Goal: Transaction & Acquisition: Purchase product/service

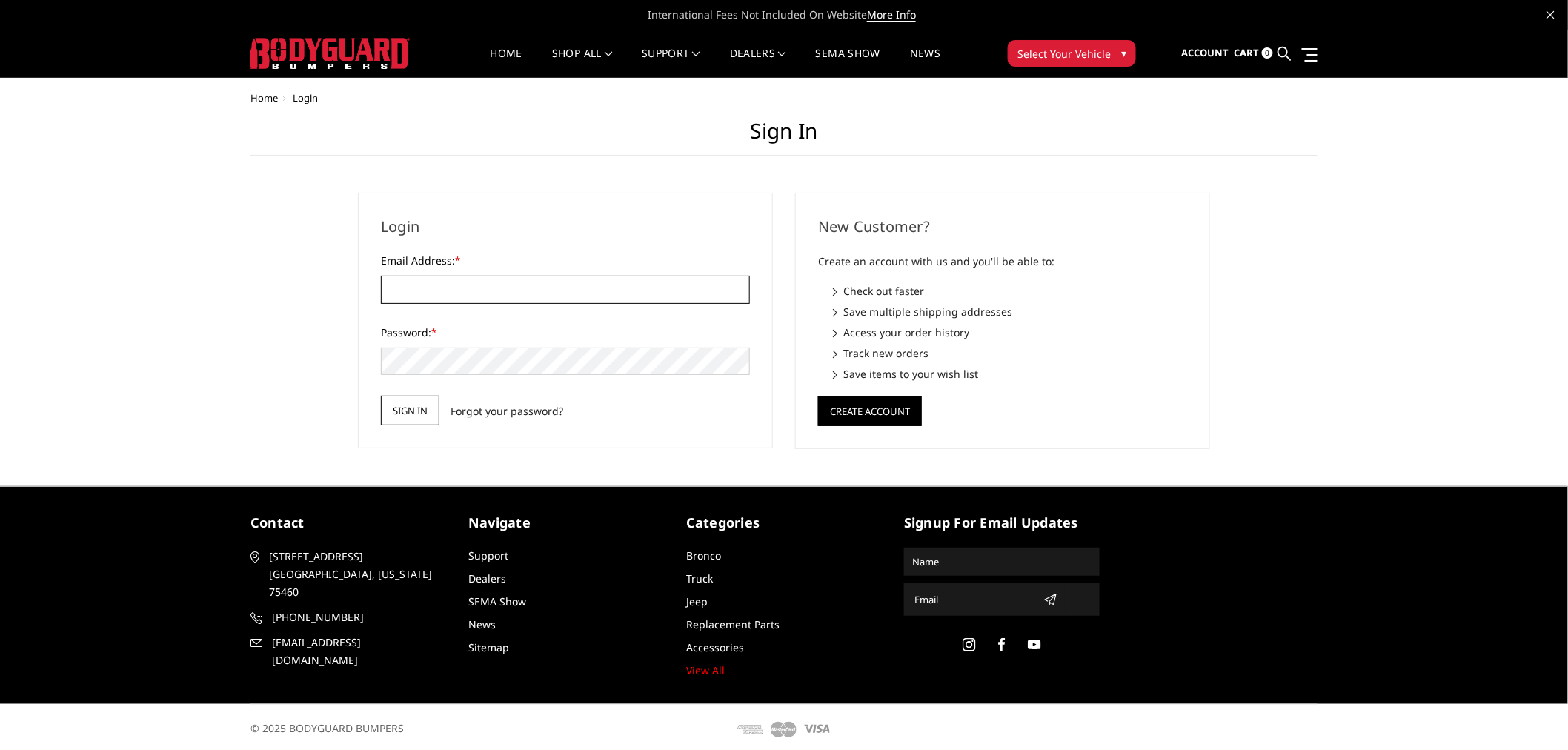
type input "[EMAIL_ADDRESS][DOMAIN_NAME]"
click at [419, 402] on input "Sign in" at bounding box center [410, 410] width 59 height 30
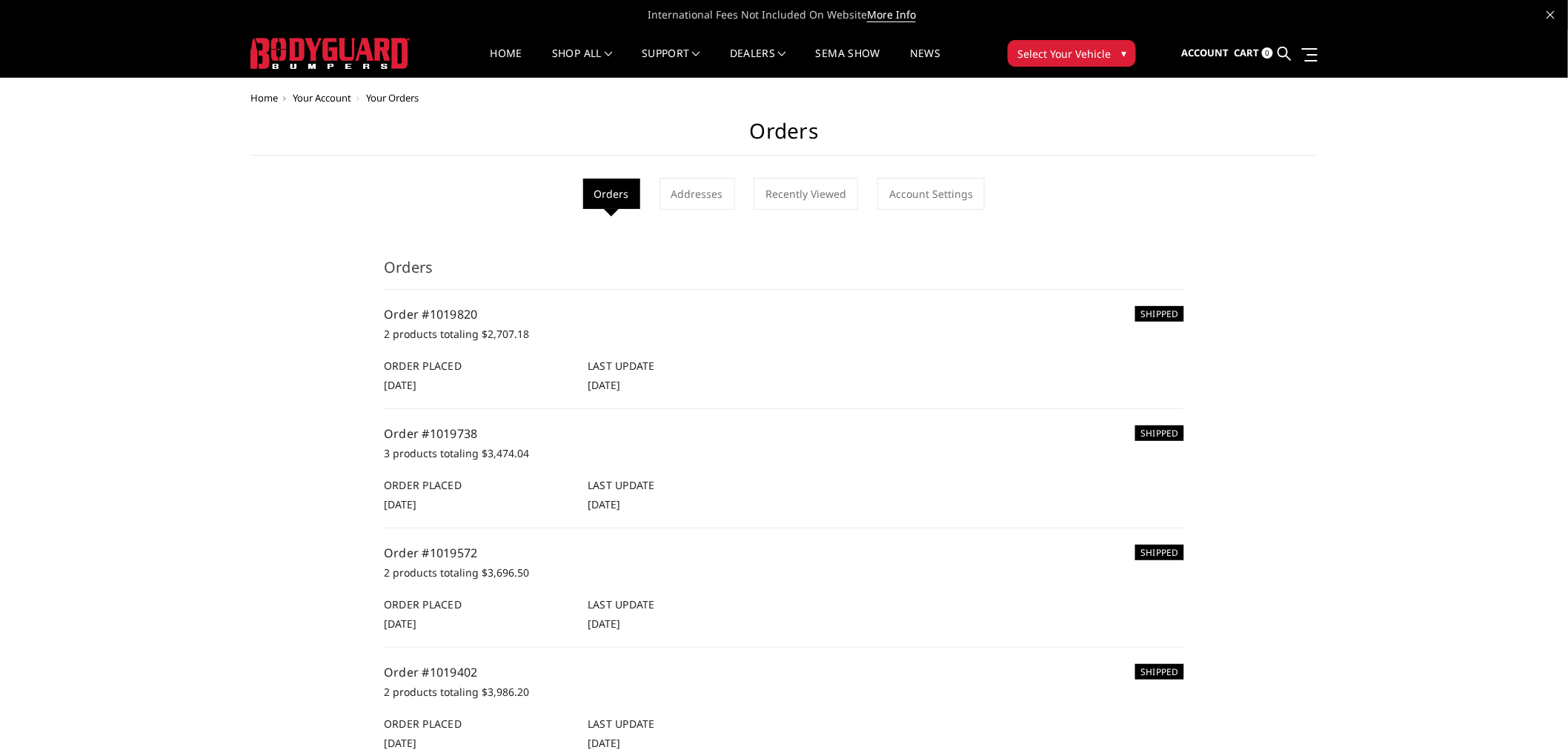
click at [1094, 51] on span "Select Your Vehicle" at bounding box center [1063, 54] width 93 height 16
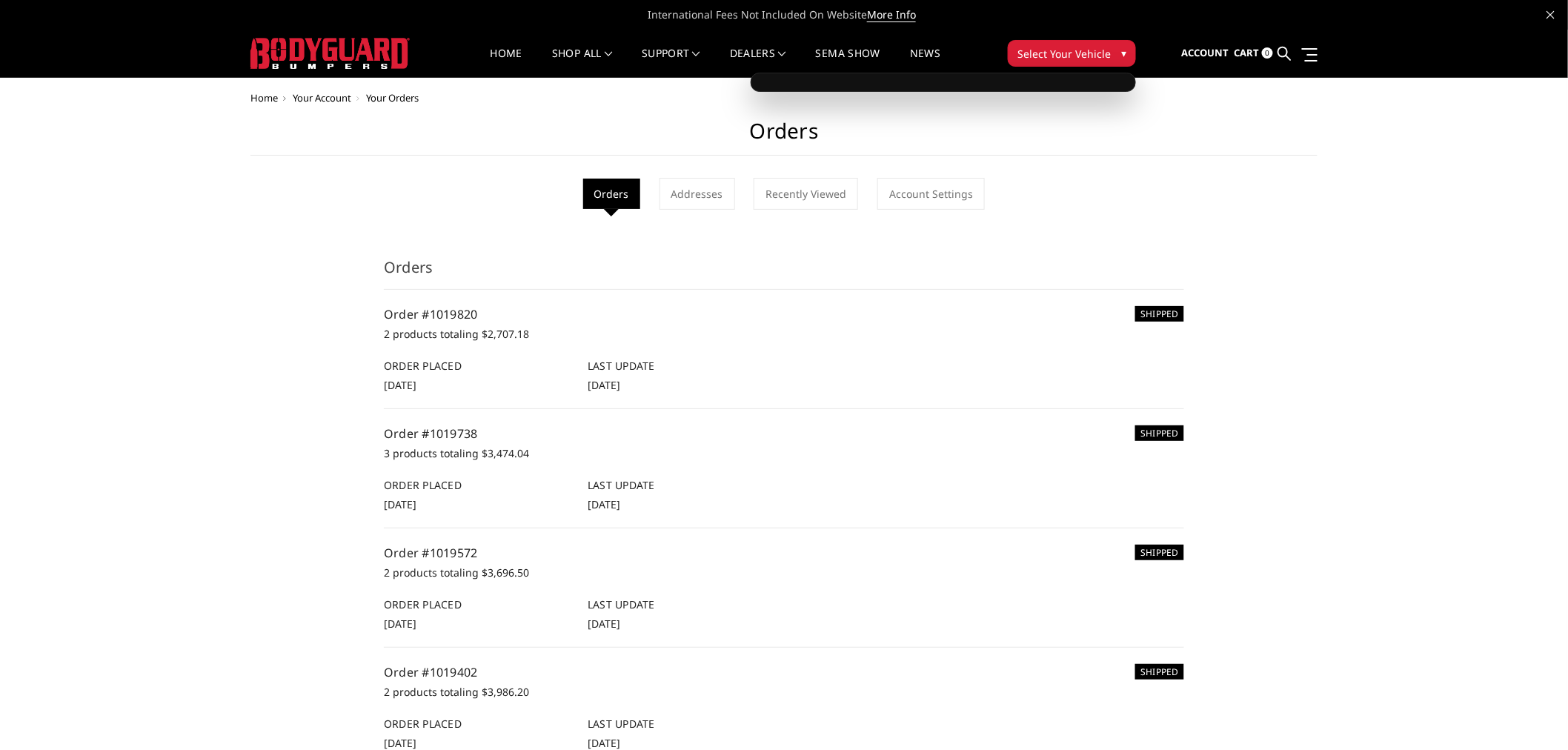
click at [1062, 45] on button "Select Your Vehicle ▾" at bounding box center [1071, 54] width 128 height 27
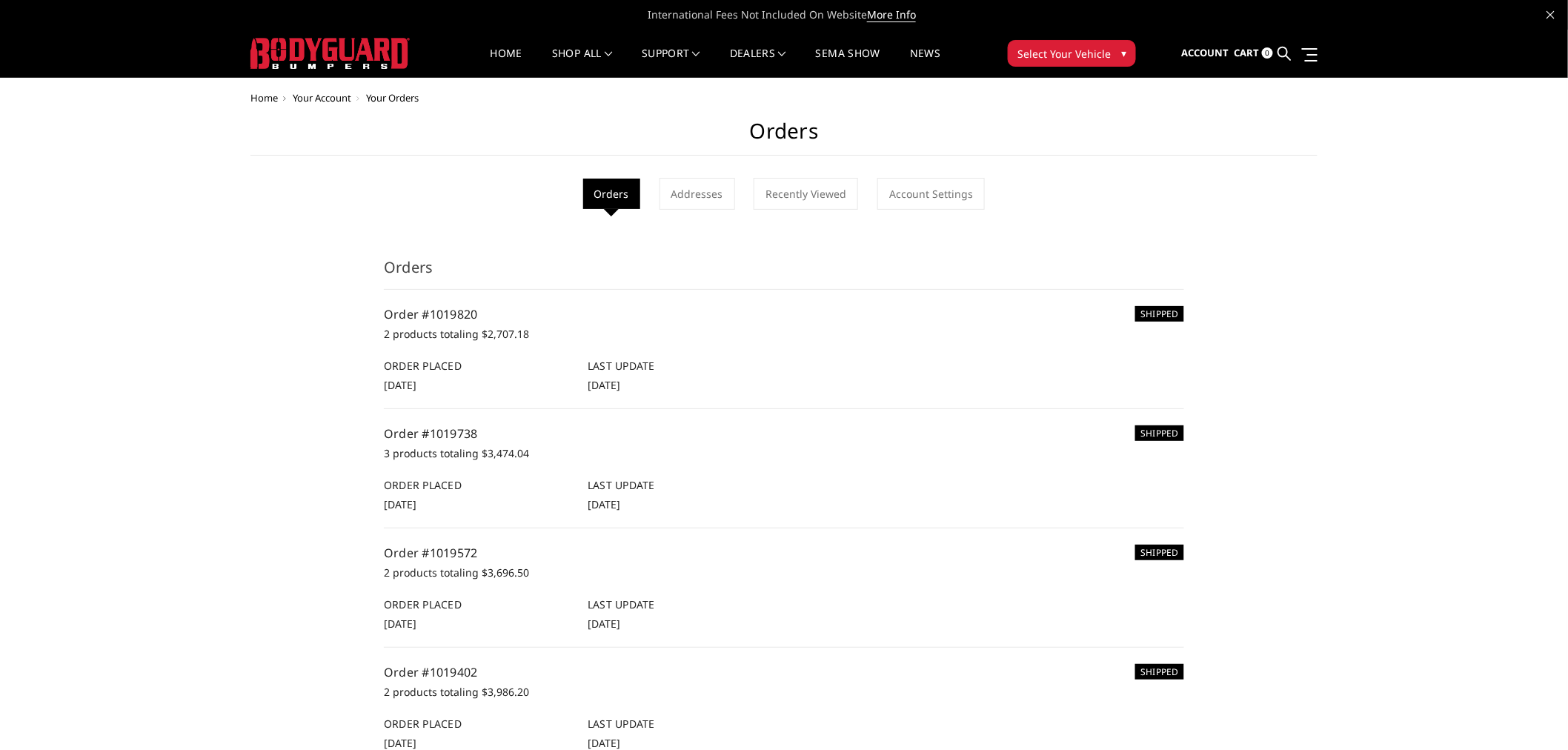
click at [1069, 54] on span "Select Your Vehicle" at bounding box center [1063, 54] width 93 height 16
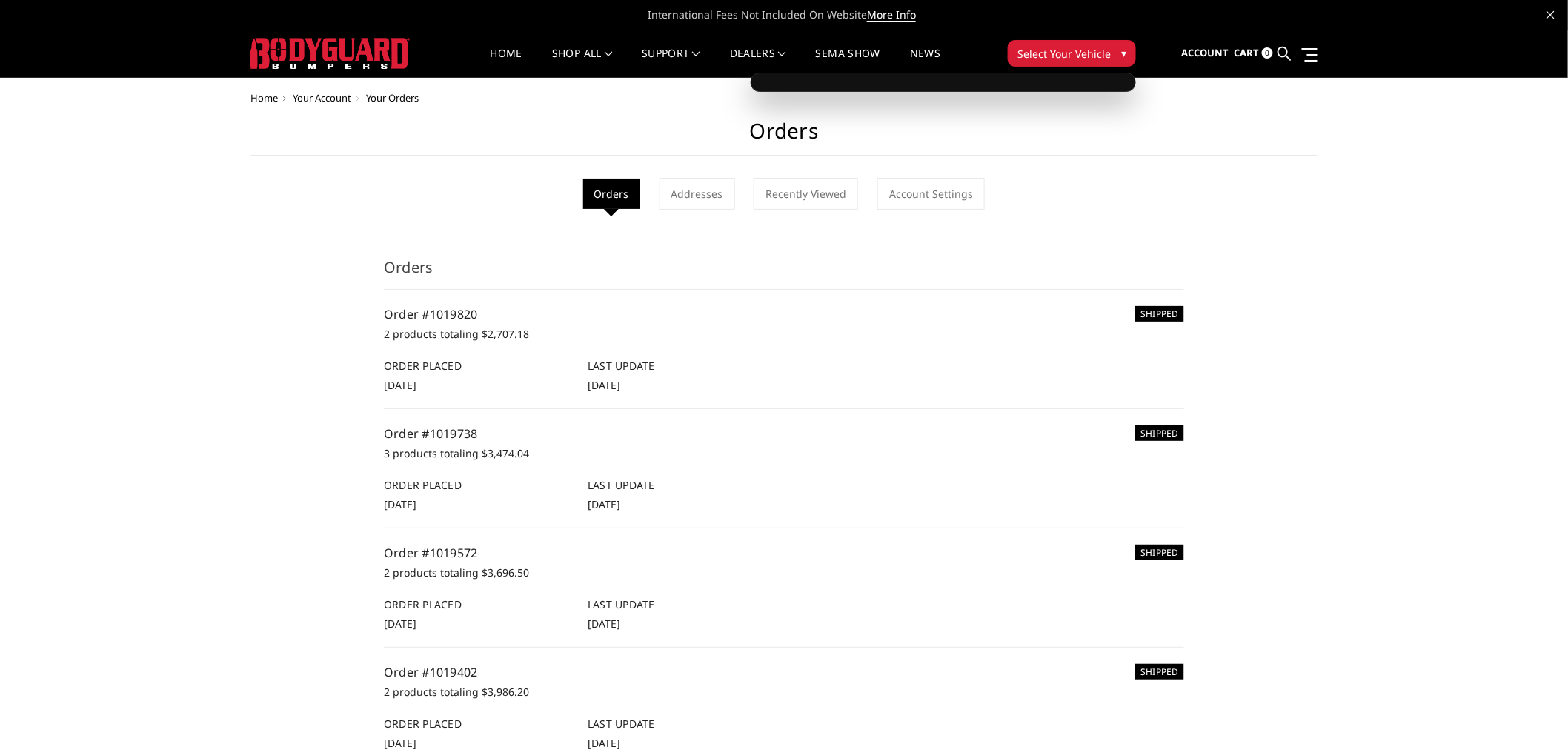
click at [294, 57] on img at bounding box center [330, 54] width 159 height 31
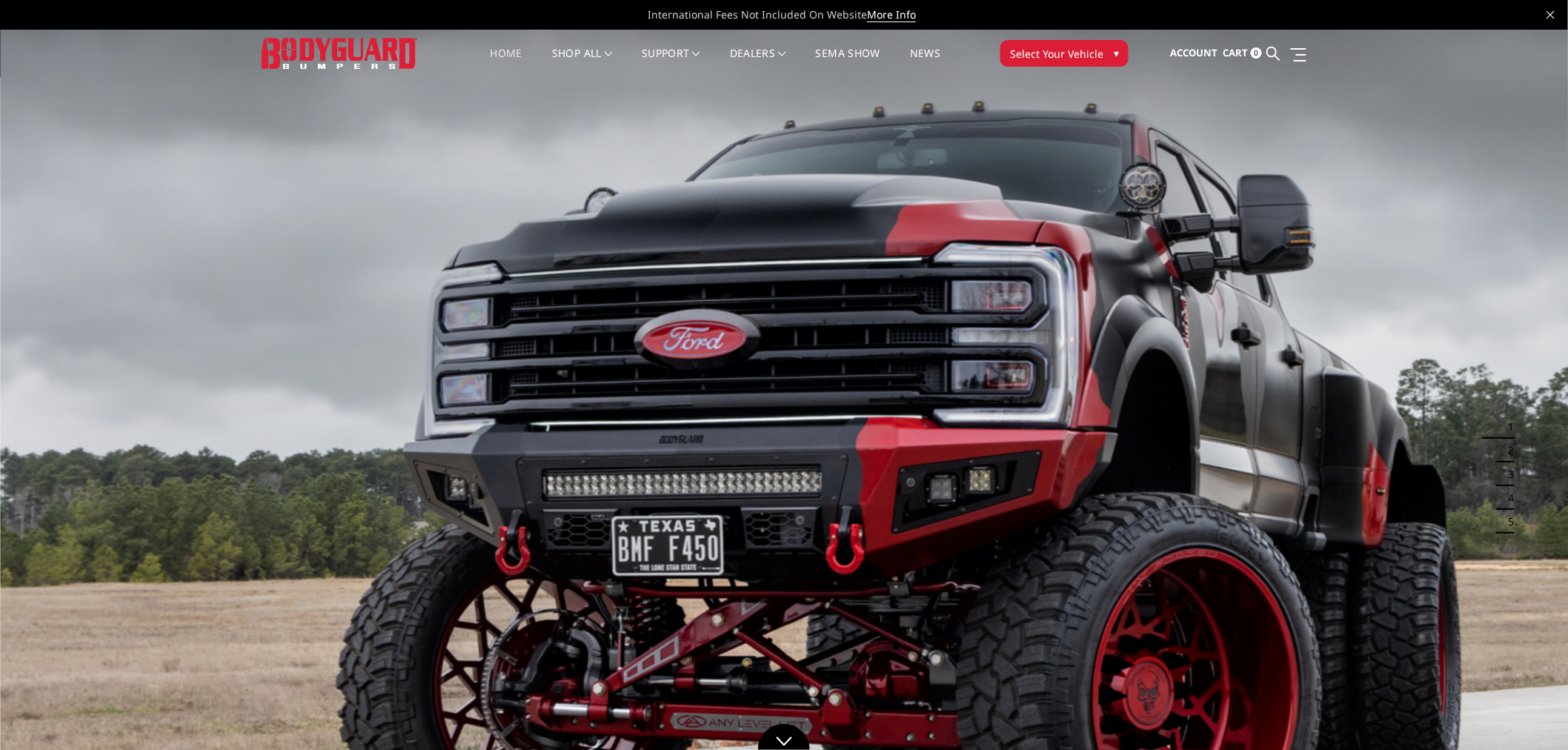
click at [1030, 42] on button "Select Your Vehicle ▾" at bounding box center [1064, 54] width 128 height 27
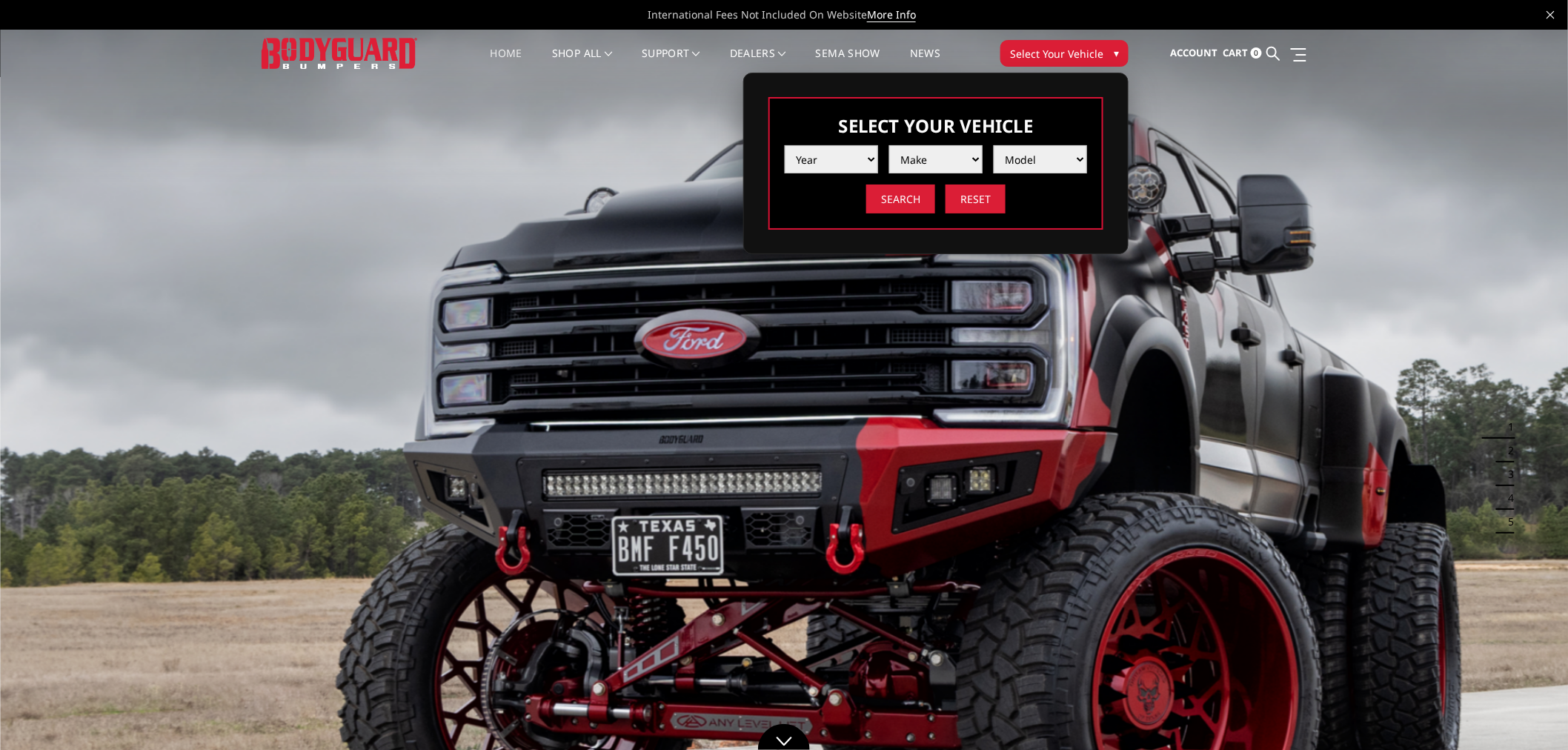
click at [813, 159] on select "Year 2025 2024 2023 2022 2021 2020 2019 2018 2017 2016 2015 2014 2013 2012 2011…" at bounding box center [831, 159] width 93 height 28
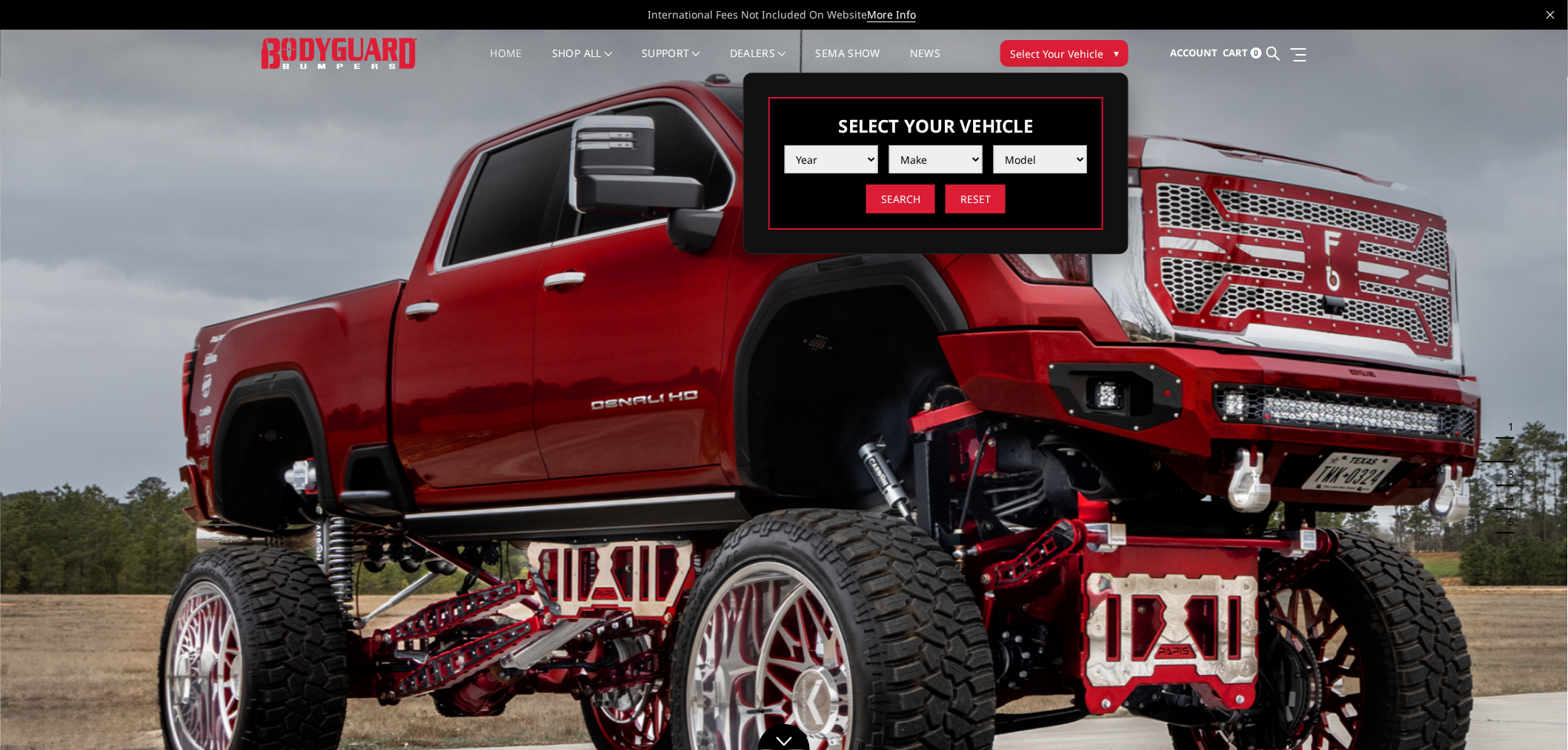
select select "yr_2020"
click at [785, 145] on select "Year 2025 2024 2023 2022 2021 2020 2019 2018 2017 2016 2015 2014 2013 2012 2011…" at bounding box center [831, 159] width 93 height 28
click at [926, 156] on select "Make Chevrolet Ford GMC Nissan Ram Toyota" at bounding box center [935, 159] width 93 height 28
select select "mk_ford"
click at [889, 145] on select "Make Chevrolet Ford GMC Nissan Ram Toyota" at bounding box center [935, 159] width 93 height 28
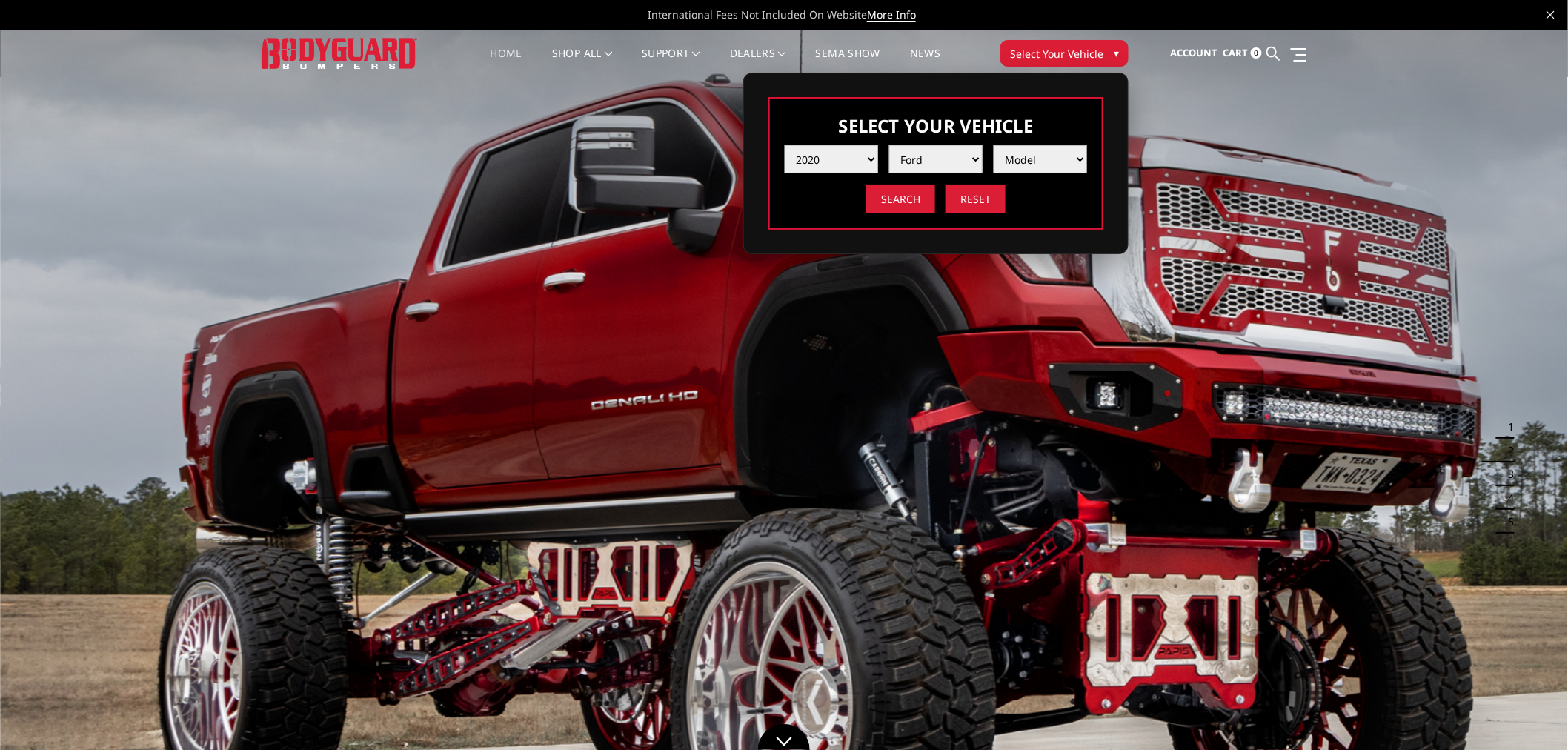
click at [1003, 162] on select "Model F150 F150 Raptor F250 / F350 F450 F550" at bounding box center [1040, 159] width 93 height 28
select select "md_f250-f350"
click at [994, 145] on select "Model F150 F150 Raptor F250 / F350 F450 F550" at bounding box center [1040, 159] width 93 height 28
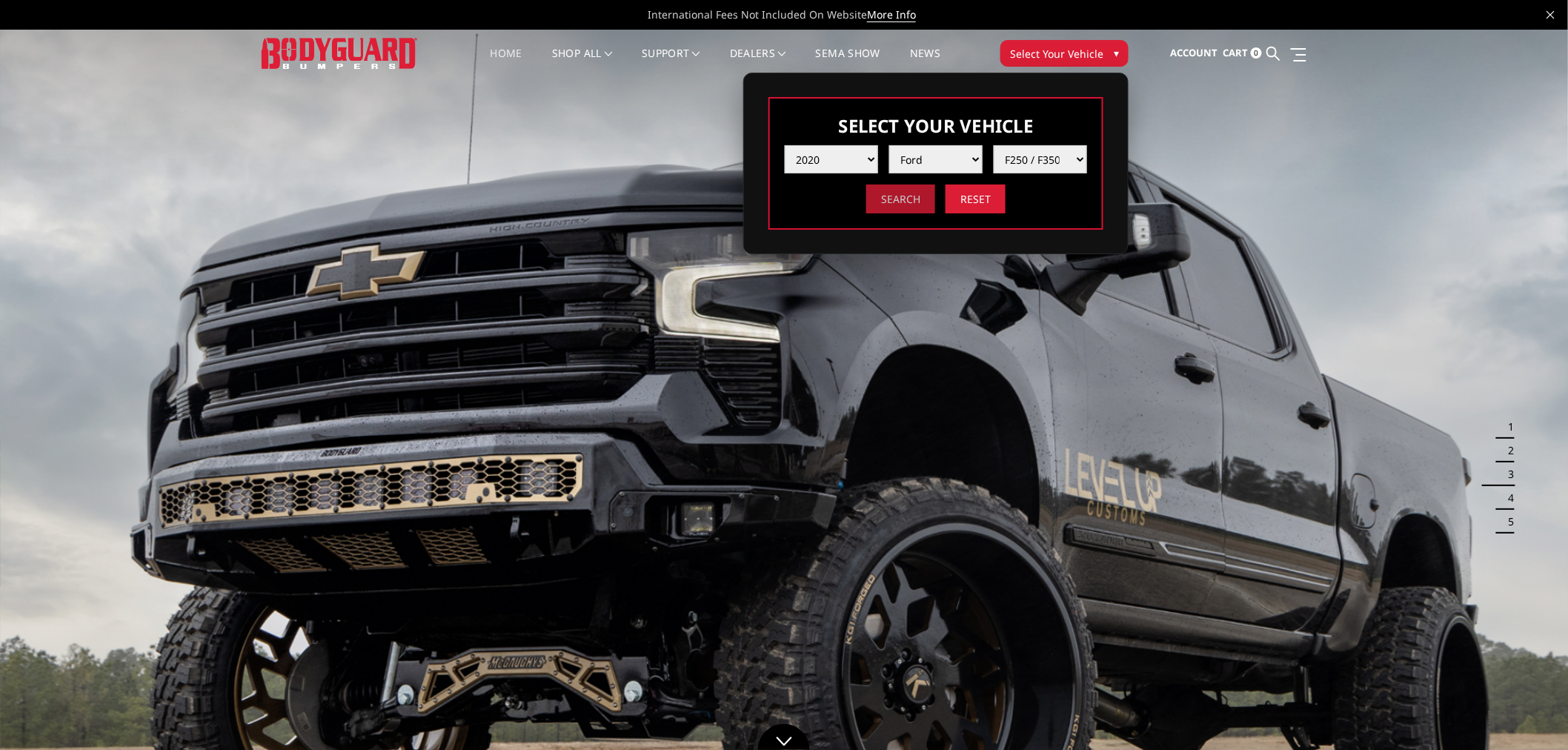
click at [904, 196] on input "Search" at bounding box center [900, 199] width 69 height 29
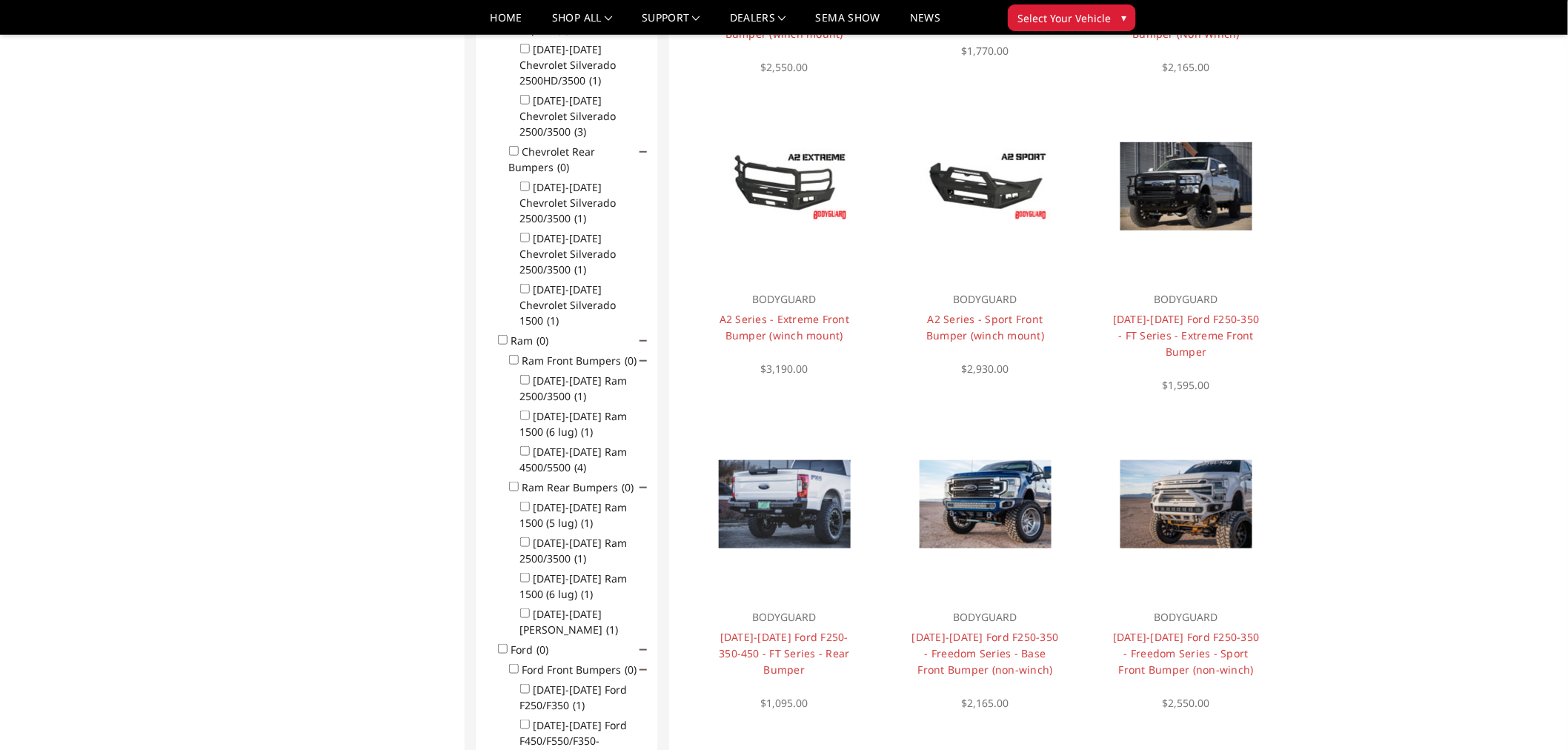
scroll to position [357, 0]
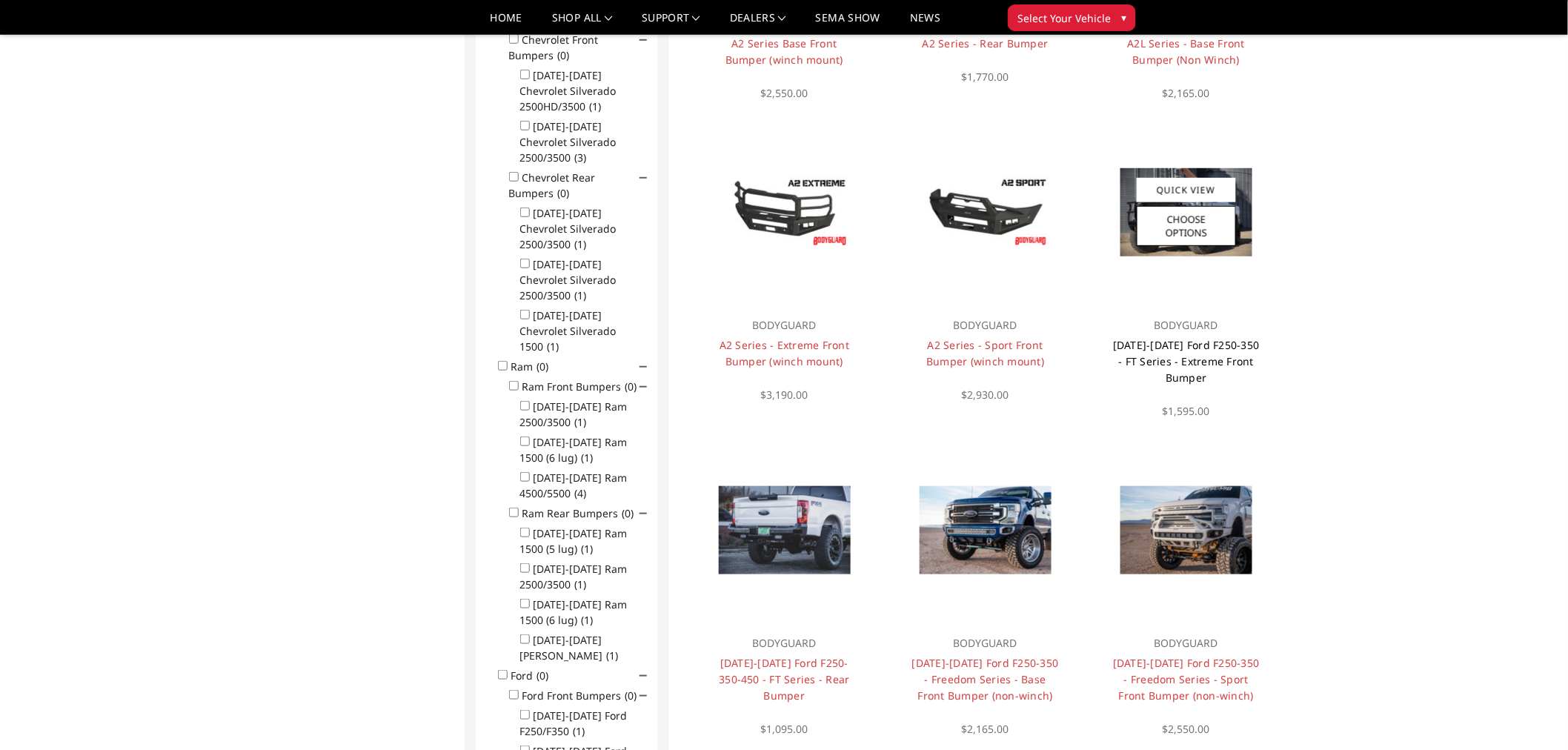
click at [1218, 339] on link "2017-2022 Ford F250-350 - FT Series - Extreme Front Bumper" at bounding box center [1186, 361] width 147 height 47
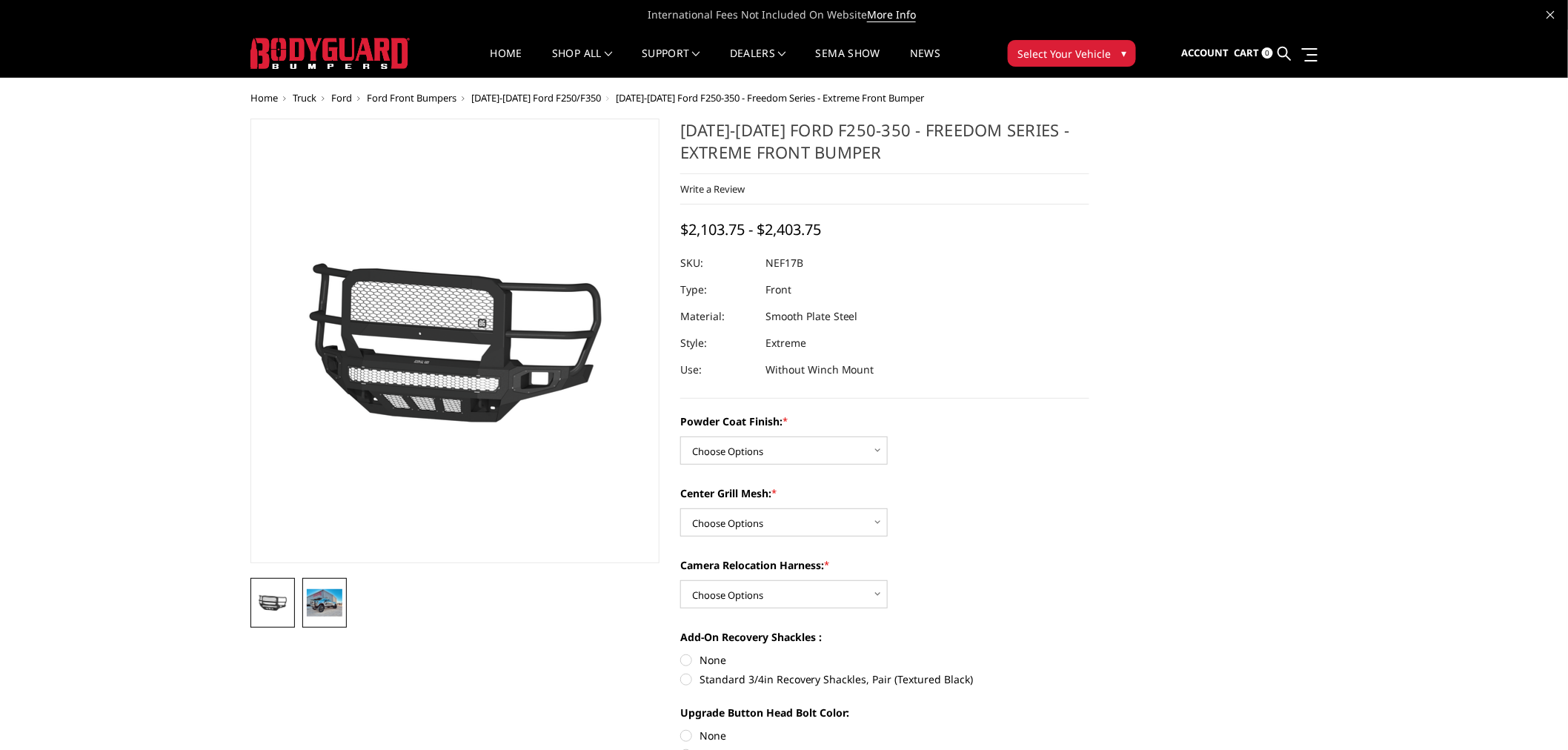
click at [338, 601] on img at bounding box center [325, 603] width 36 height 27
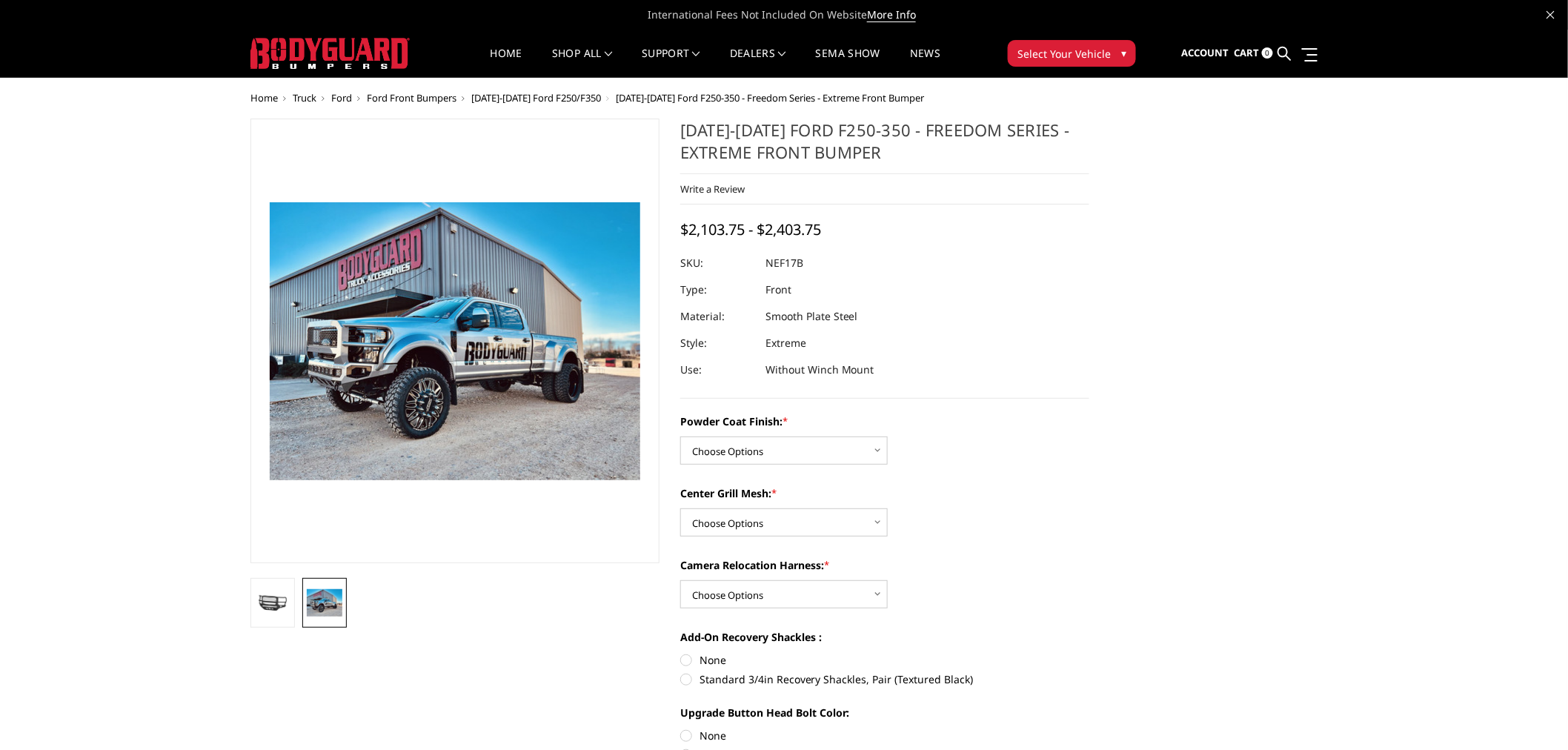
click at [509, 285] on img at bounding box center [385, 375] width 949 height 711
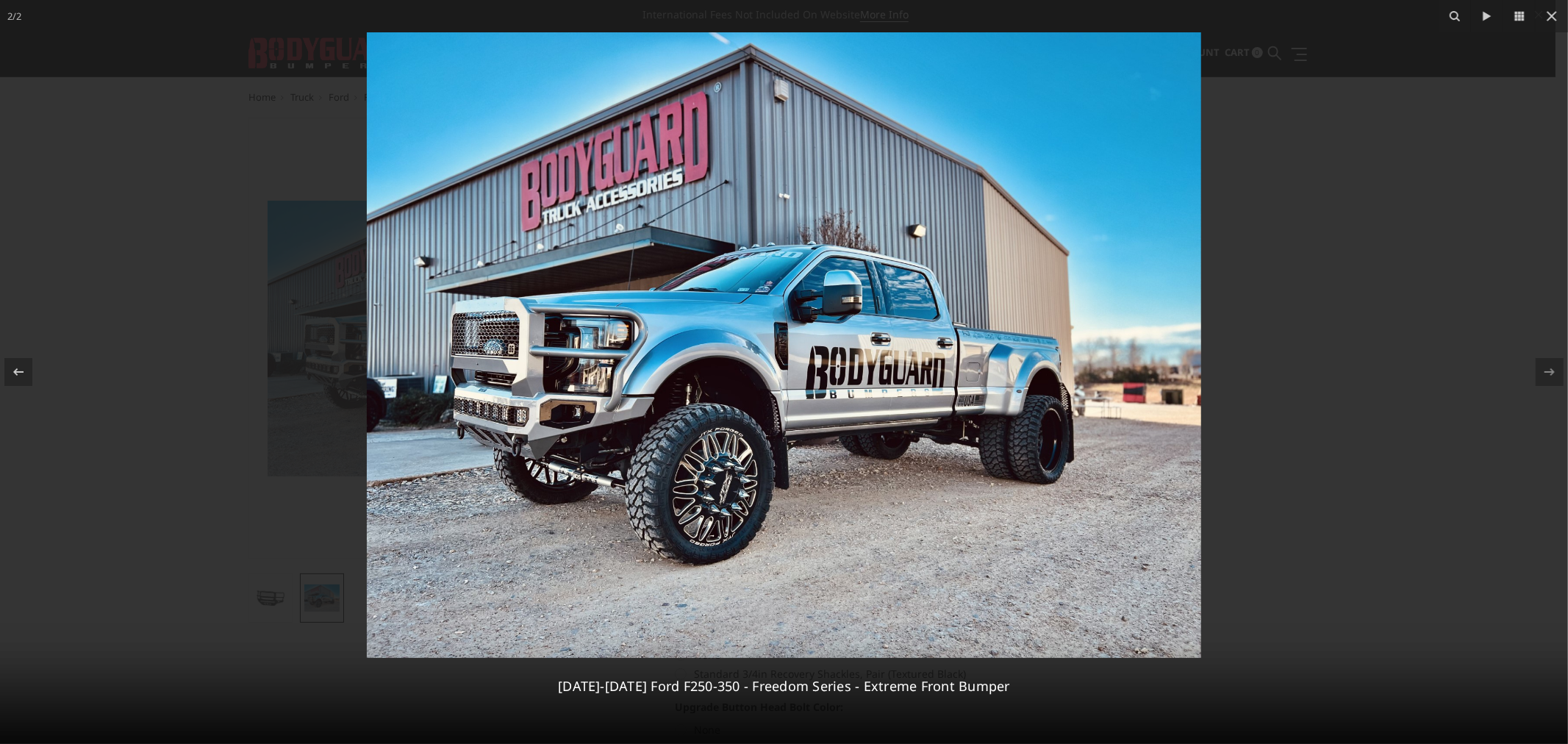
click at [240, 358] on div at bounding box center [784, 372] width 1568 height 744
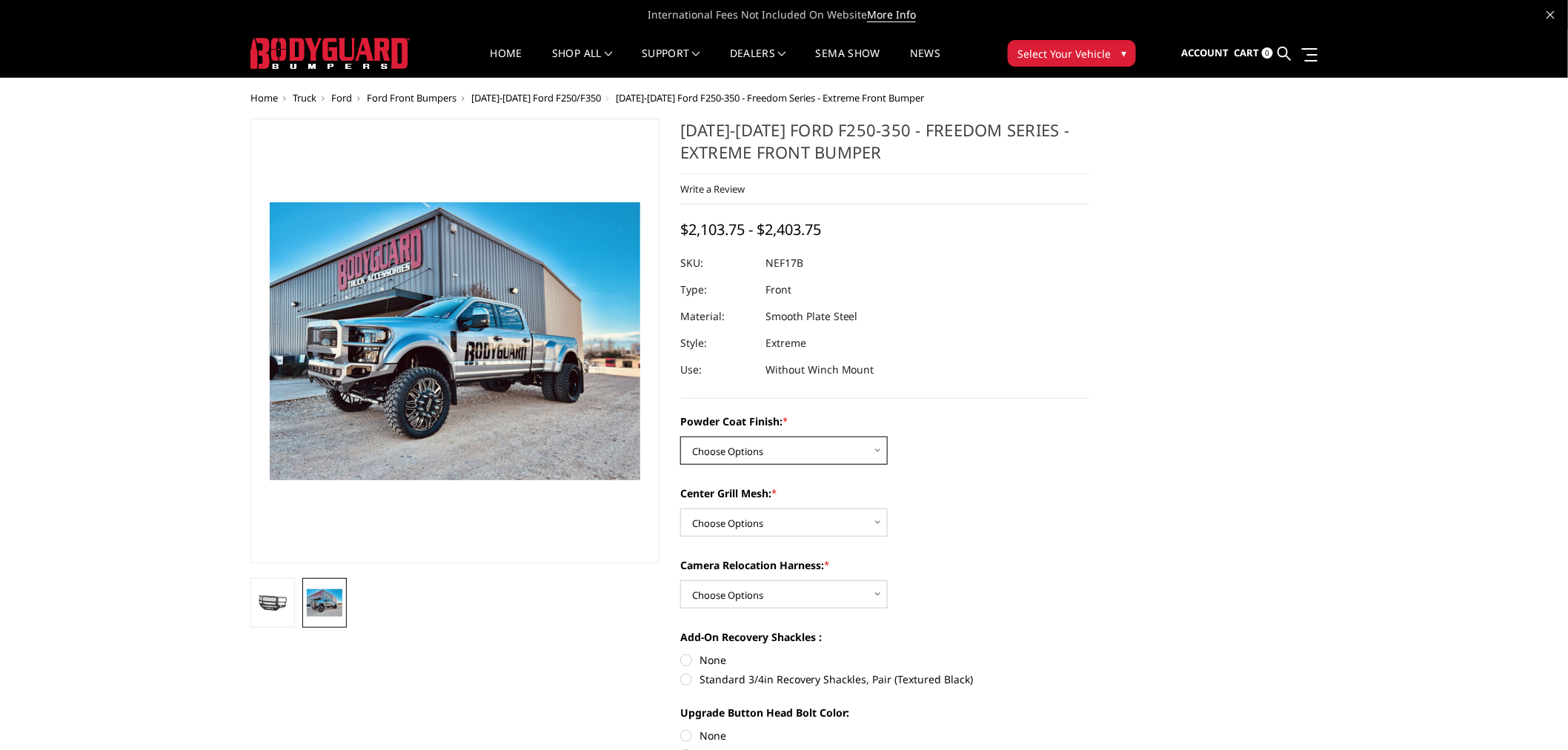
click at [832, 454] on select "Choose Options Bare Metal Textured Black Powder Coat" at bounding box center [784, 451] width 208 height 28
select select "3088"
click at [681, 436] on select "Choose Options Bare Metal Textured Black Powder Coat" at bounding box center [784, 451] width 208 height 28
click at [816, 521] on select "Choose Options WITH Expanded Metal in Center Grill WITHOUT Expanded Metal in Ce…" at bounding box center [784, 523] width 208 height 28
select select "3089"
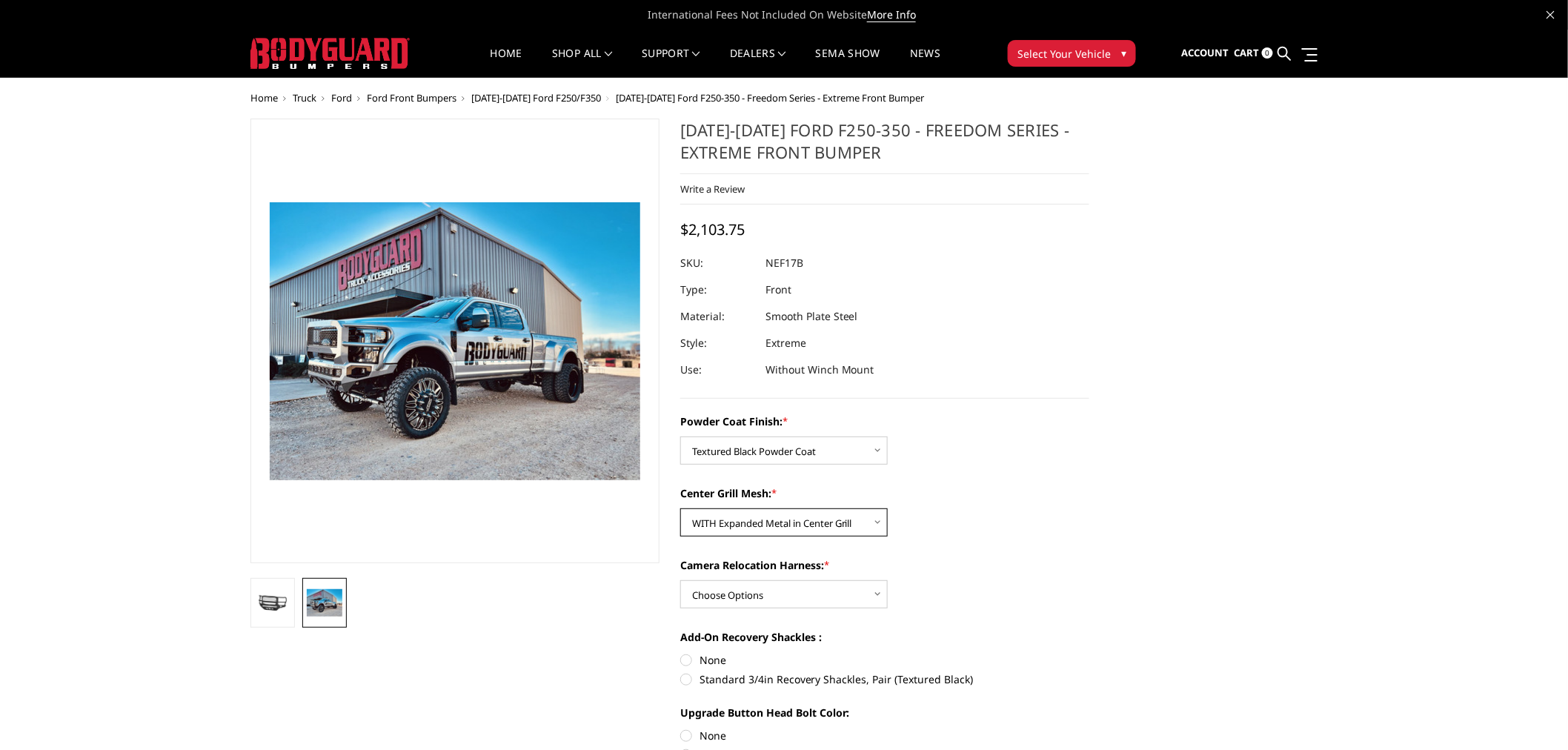
click at [681, 509] on select "Choose Options WITH Expanded Metal in Center Grill WITHOUT Expanded Metal in Ce…" at bounding box center [784, 523] width 208 height 28
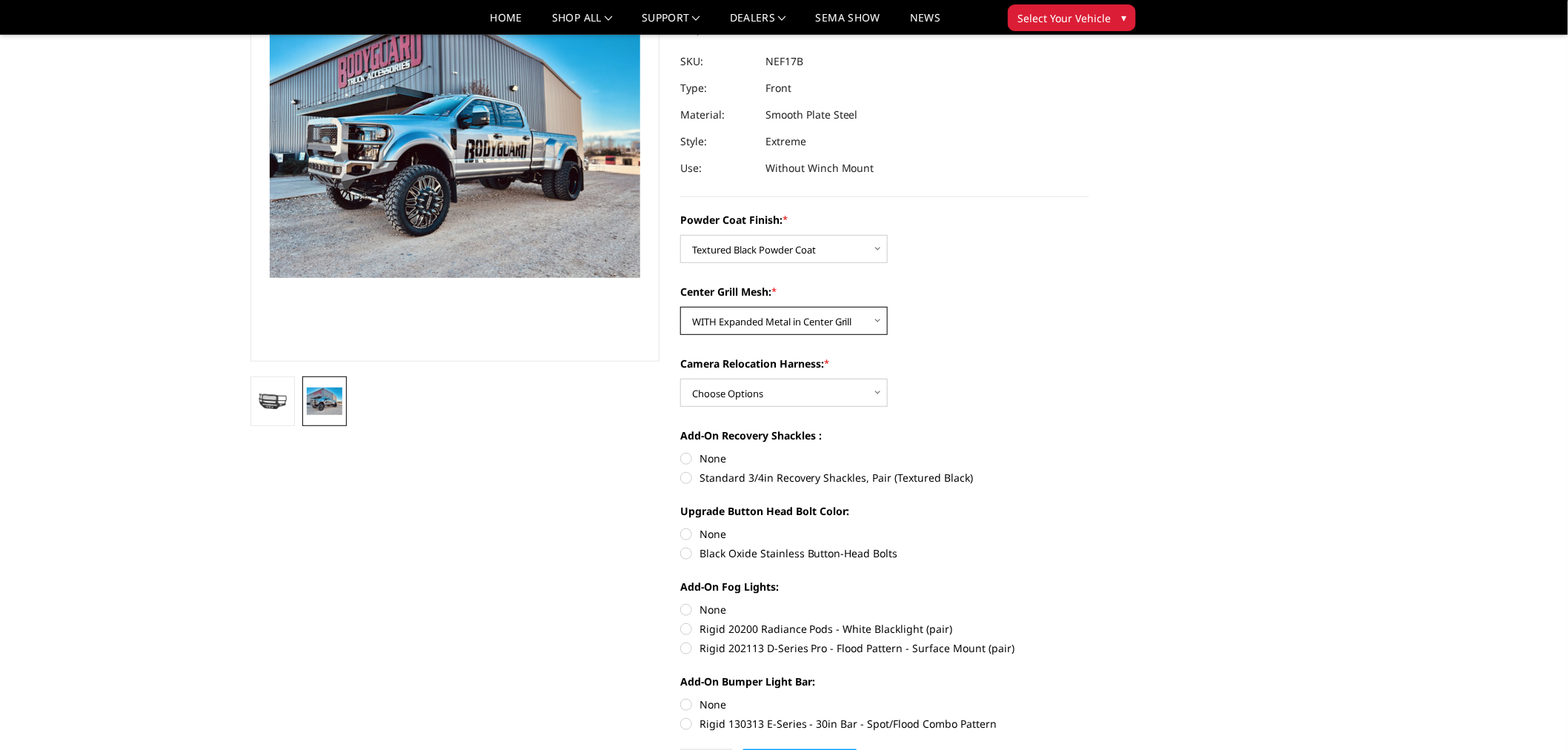
scroll to position [165, 0]
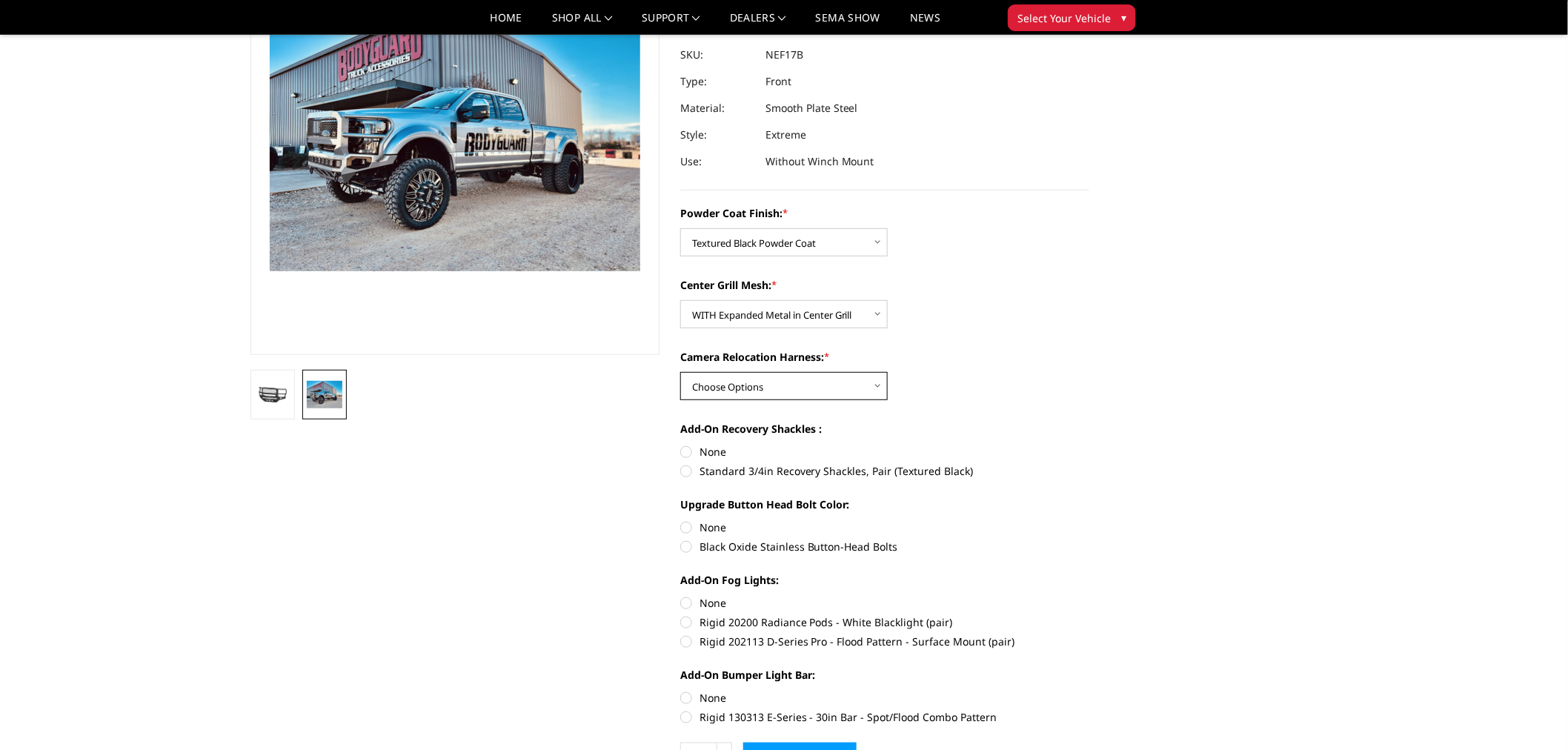
click at [791, 383] on select "Choose Options WITH Camera Relocation Harness WITHOUT Camera Relocation Harness" at bounding box center [784, 387] width 208 height 28
select select "3091"
click at [681, 372] on select "Choose Options WITH Camera Relocation Harness WITHOUT Camera Relocation Harness" at bounding box center [784, 387] width 208 height 28
click at [804, 471] on label "Standard 3/4in Recovery Shackles, Pair (Textured Black)" at bounding box center [885, 471] width 409 height 16
click at [1089, 445] on input "Standard 3/4in Recovery Shackles, Pair (Textured Black)" at bounding box center [1089, 444] width 1 height 1
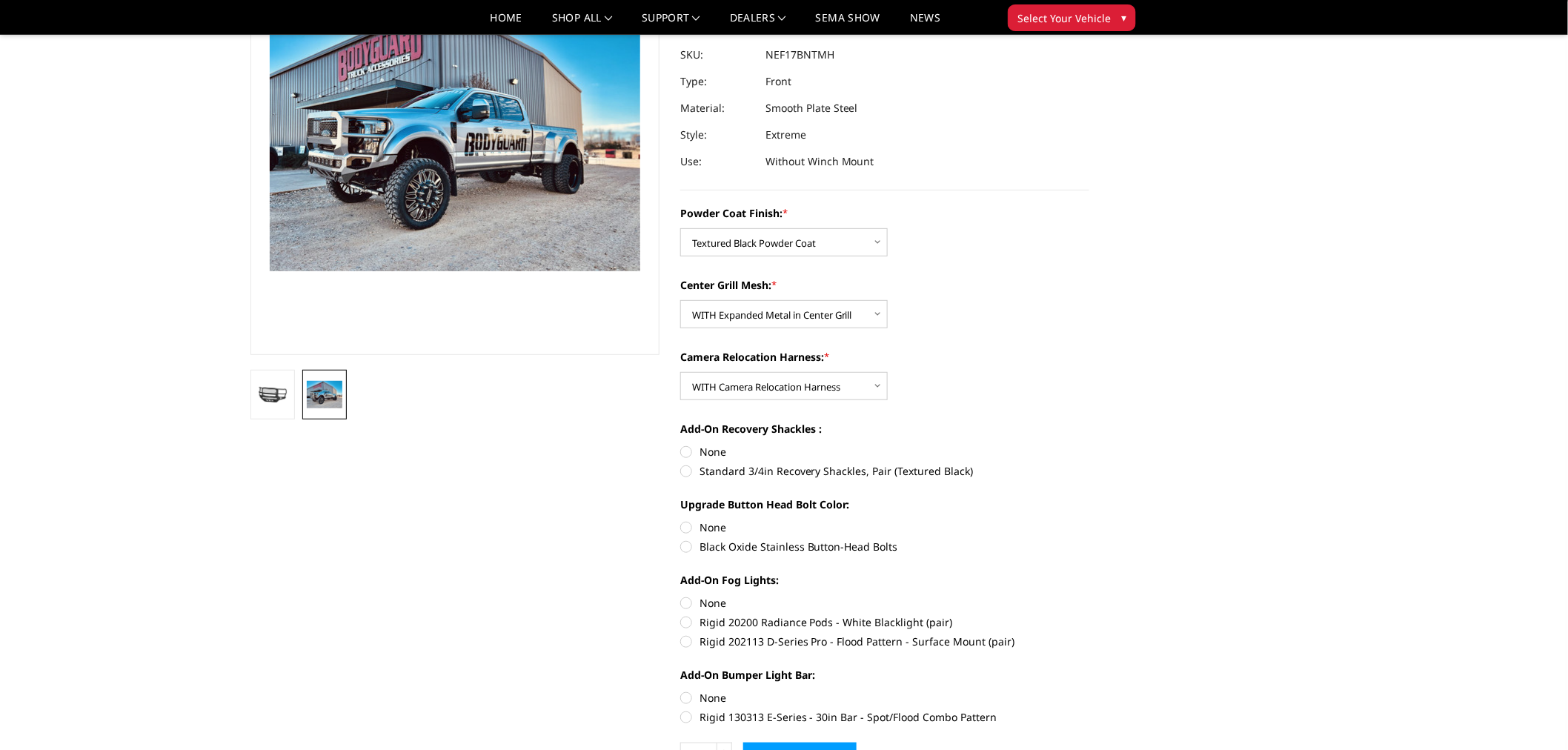
radio input "true"
click at [763, 543] on label "Black Oxide Stainless Button-Head Bolts" at bounding box center [885, 546] width 409 height 16
click at [1089, 521] on input "Black Oxide Stainless Button-Head Bolts" at bounding box center [1089, 520] width 1 height 1
radio input "true"
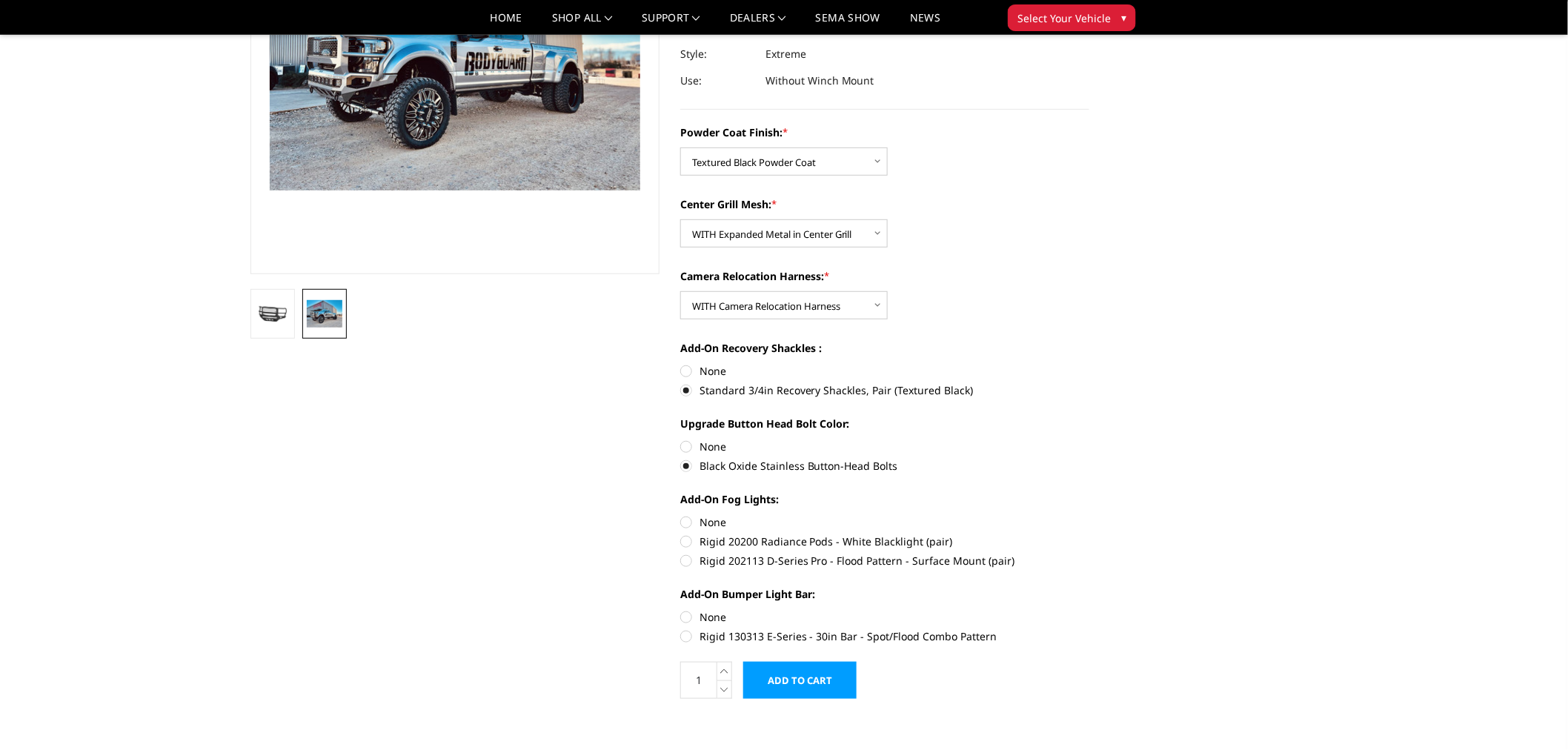
scroll to position [247, 0]
click at [742, 559] on label "Rigid 202113 D-Series Pro - Flood Pattern - Surface Mount (pair)" at bounding box center [885, 559] width 409 height 16
click at [1089, 533] on input "Rigid 202113 D-Series Pro - Flood Pattern - Surface Mount (pair)" at bounding box center [1089, 533] width 1 height 1
radio input "true"
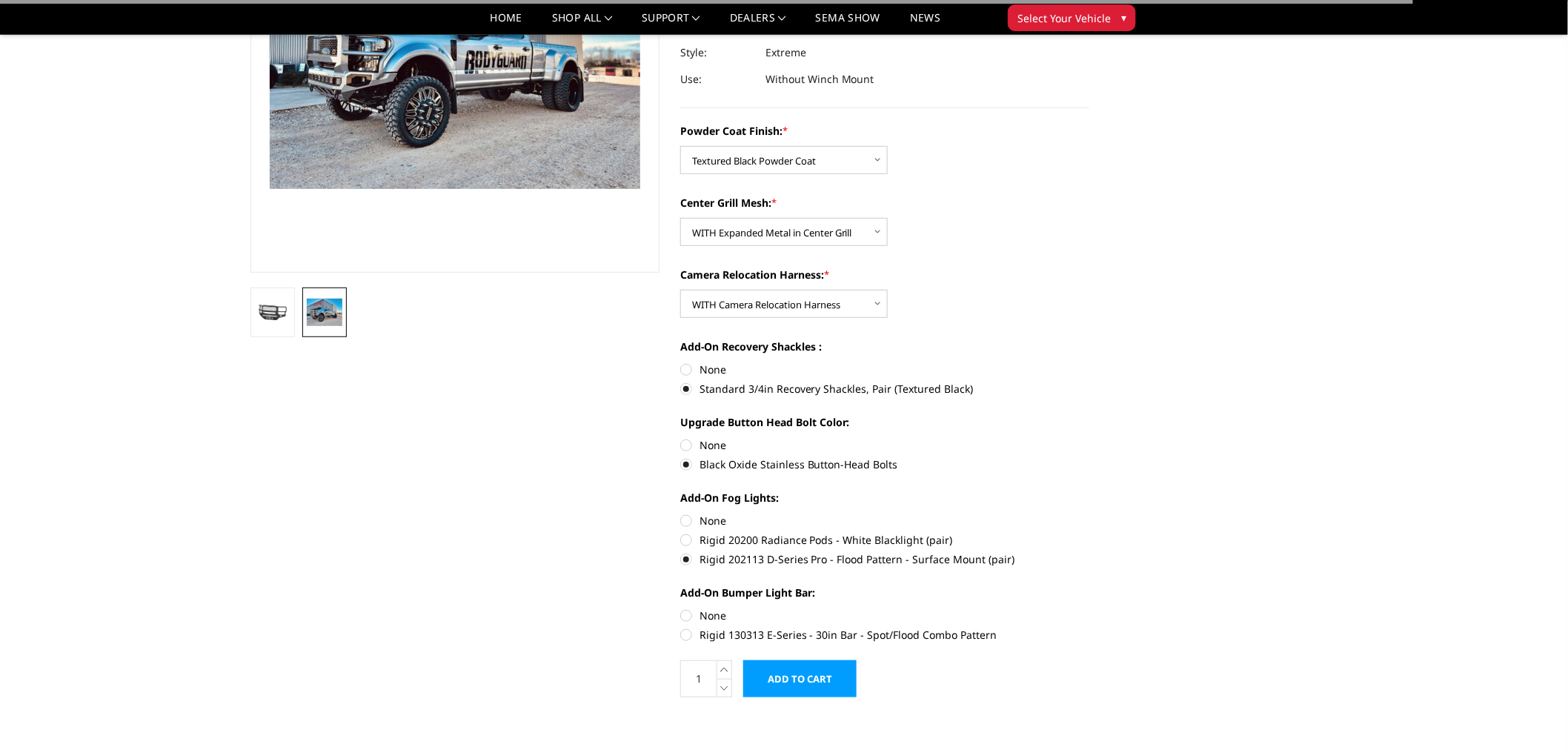
click at [734, 633] on label "Rigid 130313 E-Series - 30in Bar - Spot/Flood Combo Pattern" at bounding box center [885, 635] width 409 height 16
click at [1089, 608] on input "Rigid 130313 E-Series - 30in Bar - Spot/Flood Combo Pattern" at bounding box center [1089, 608] width 1 height 1
radio input "true"
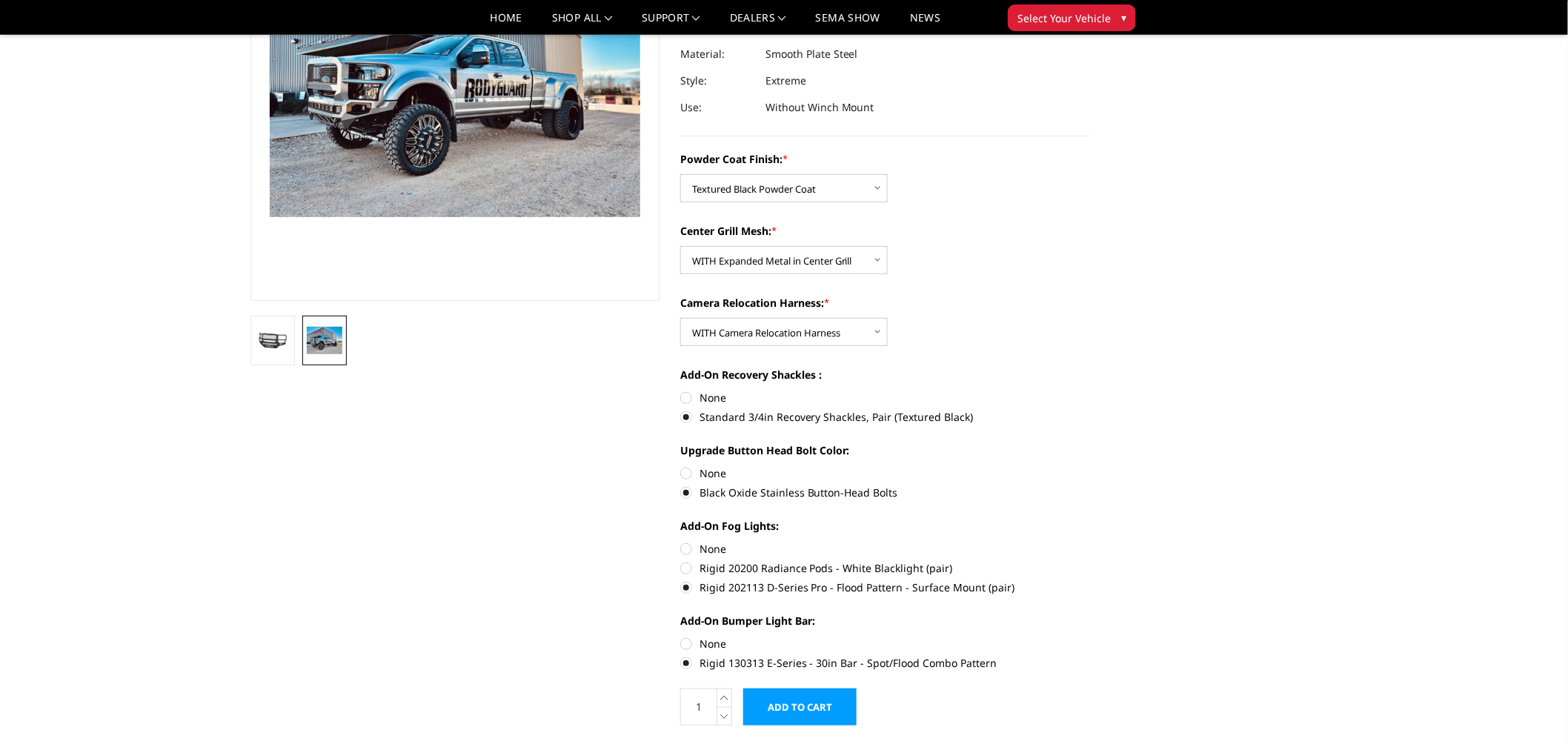
scroll to position [329, 0]
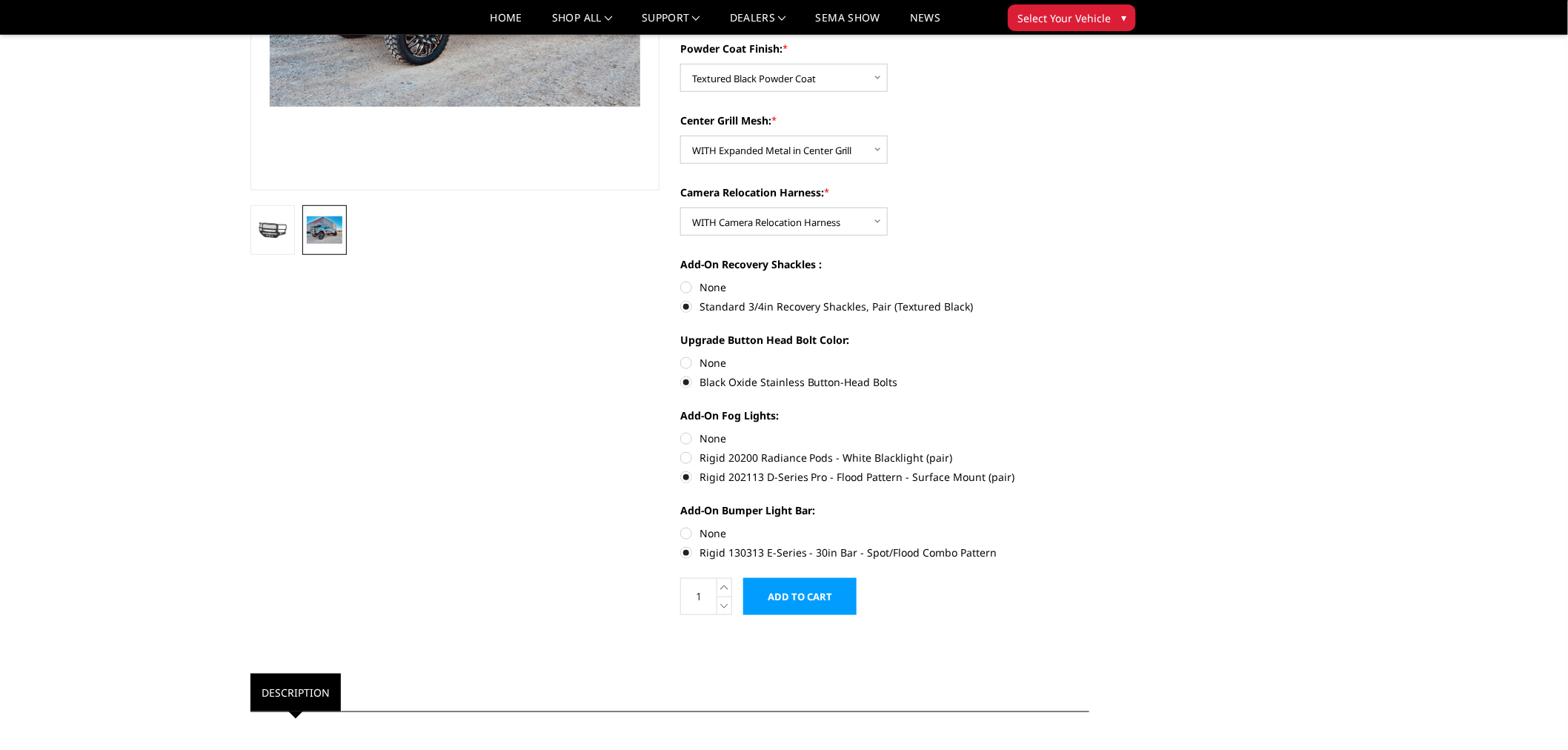
drag, startPoint x: 716, startPoint y: 536, endPoint x: 694, endPoint y: 452, distance: 86.8
click at [714, 532] on label "None" at bounding box center [885, 533] width 409 height 16
click at [681, 527] on input "None" at bounding box center [681, 526] width 1 height 1
radio input "true"
click at [704, 436] on label "None" at bounding box center [885, 438] width 409 height 16
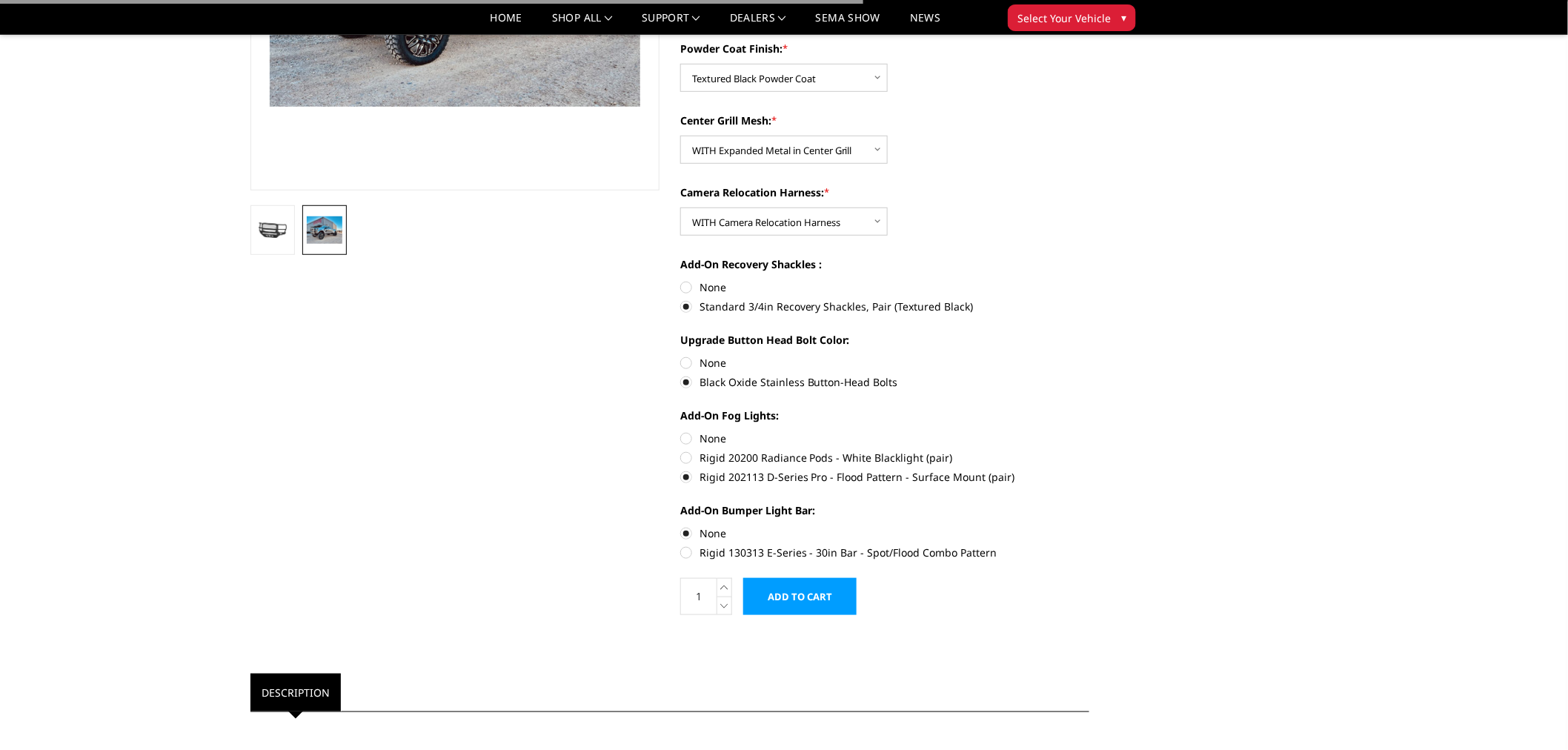
click at [681, 431] on input "None" at bounding box center [681, 430] width 1 height 1
radio input "true"
click at [804, 590] on input "Add to Cart" at bounding box center [800, 597] width 113 height 37
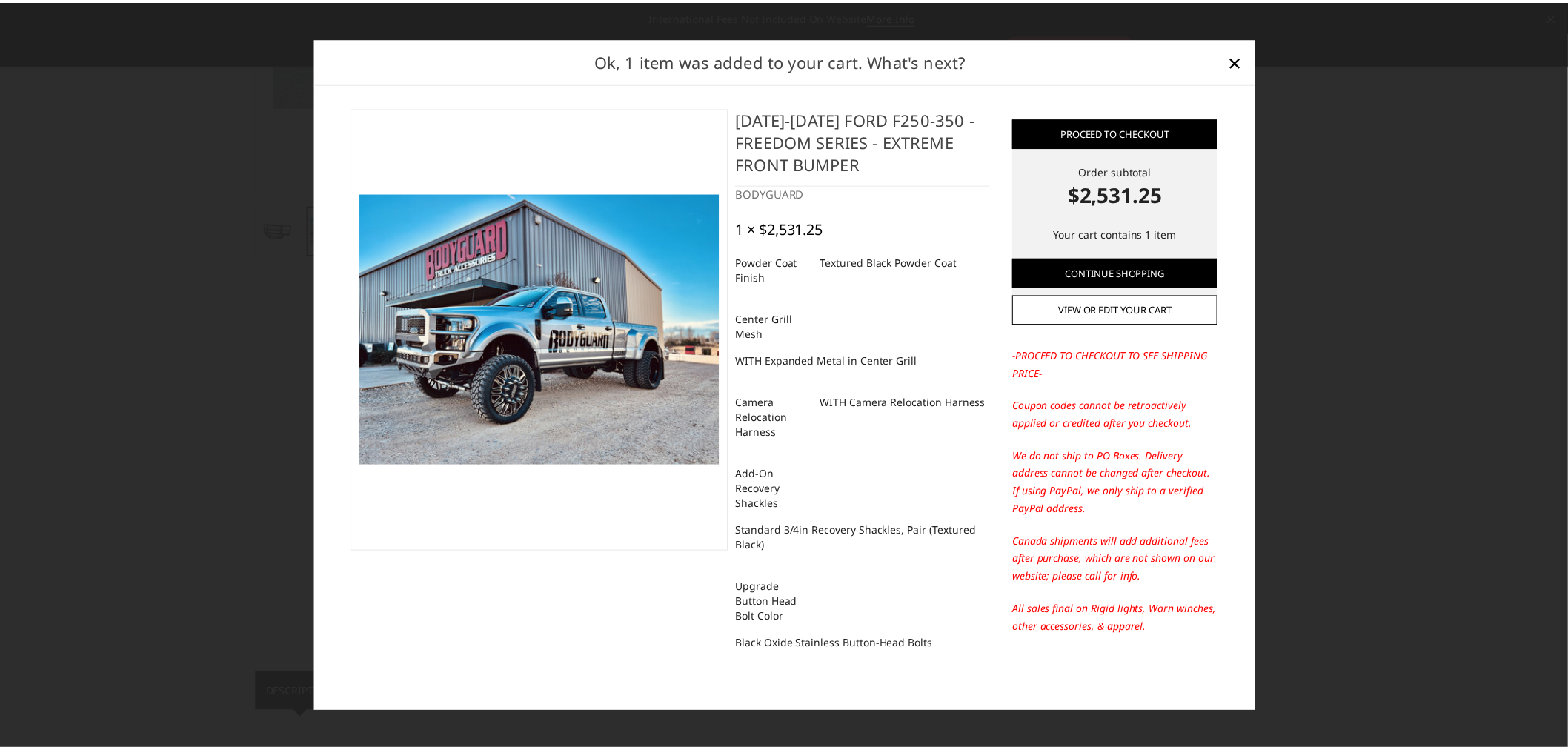
scroll to position [4, 0]
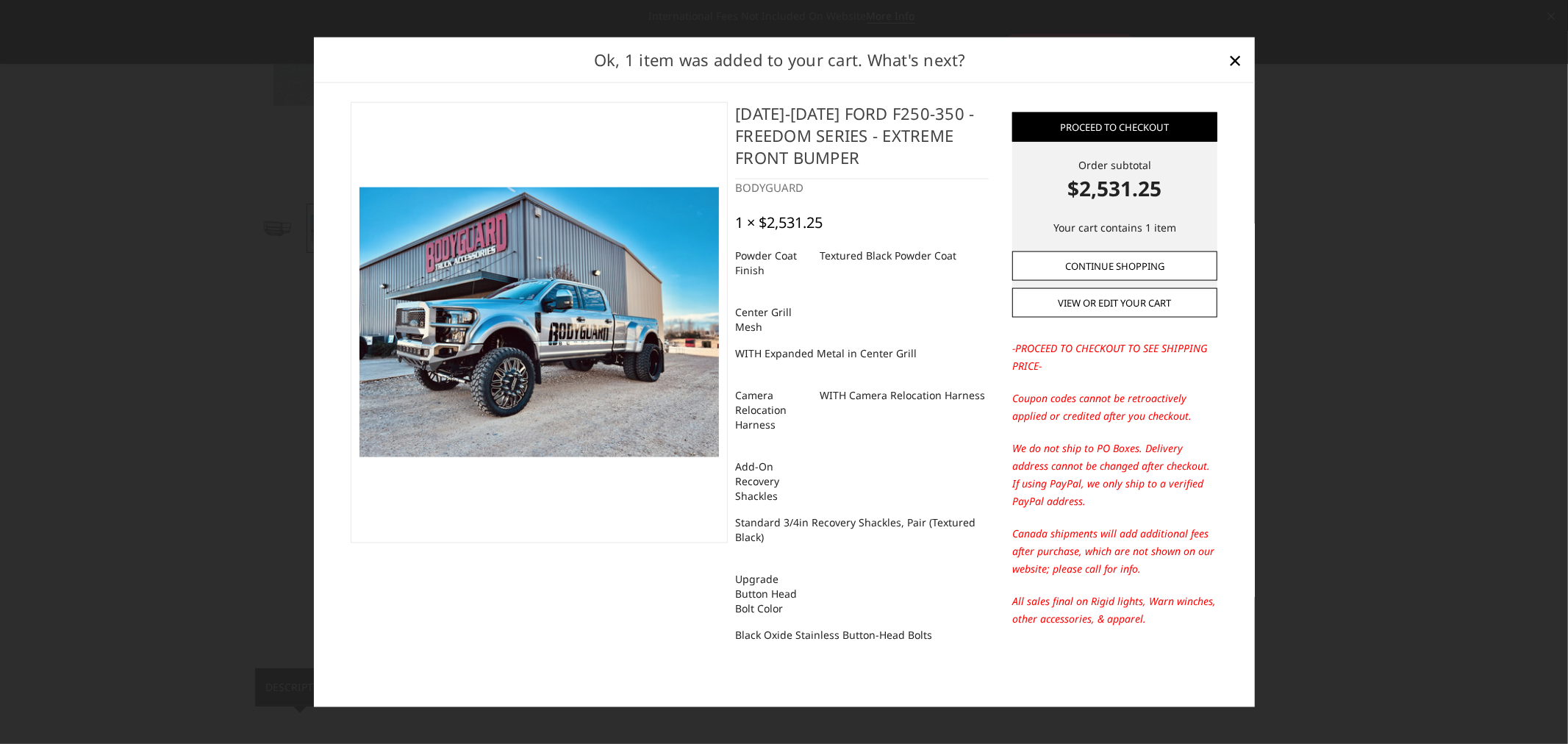
click at [1085, 267] on link "Continue Shopping" at bounding box center [1115, 265] width 205 height 30
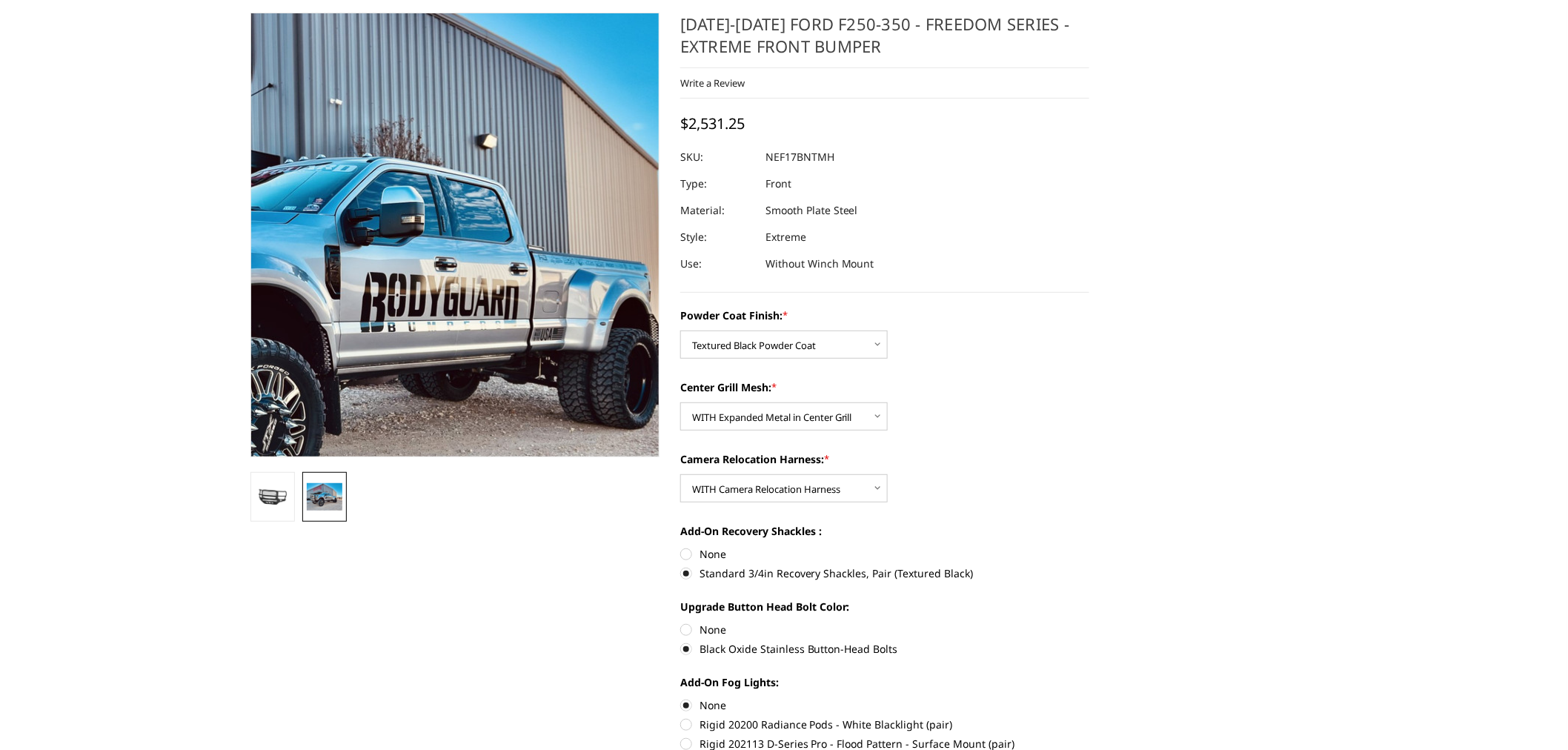
scroll to position [0, 0]
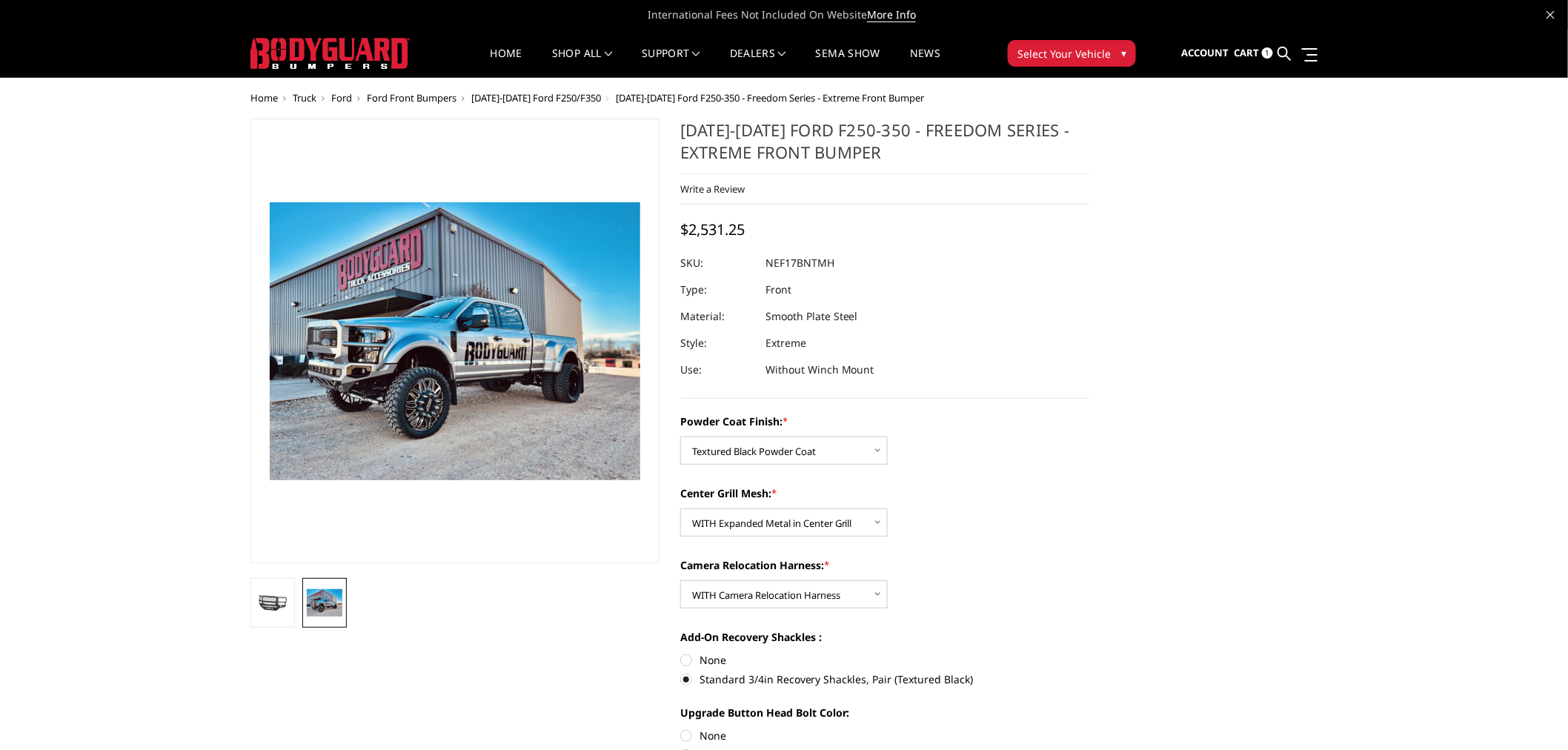
click at [1250, 47] on span "Cart" at bounding box center [1247, 53] width 25 height 13
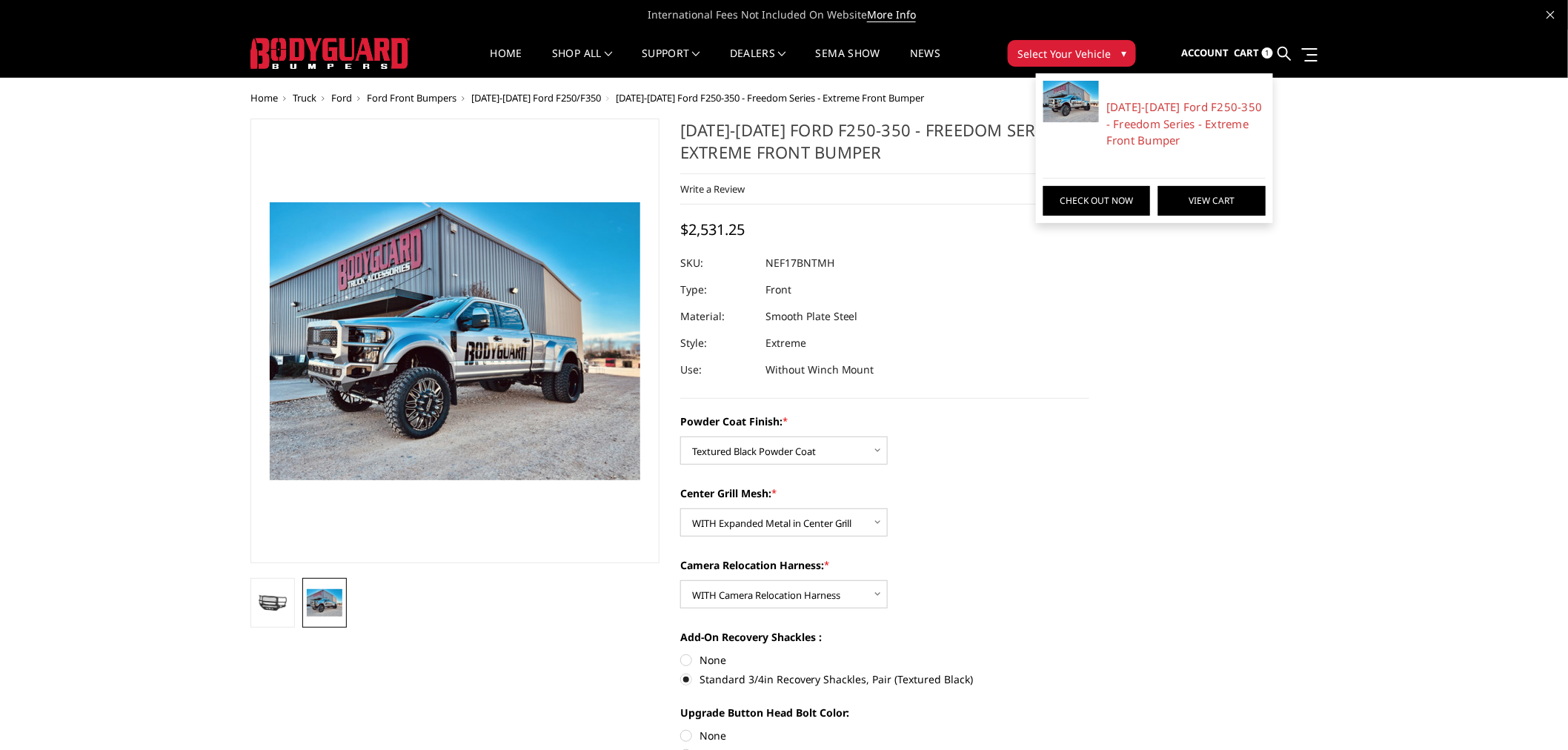
click at [1219, 204] on link "View Cart" at bounding box center [1211, 201] width 106 height 30
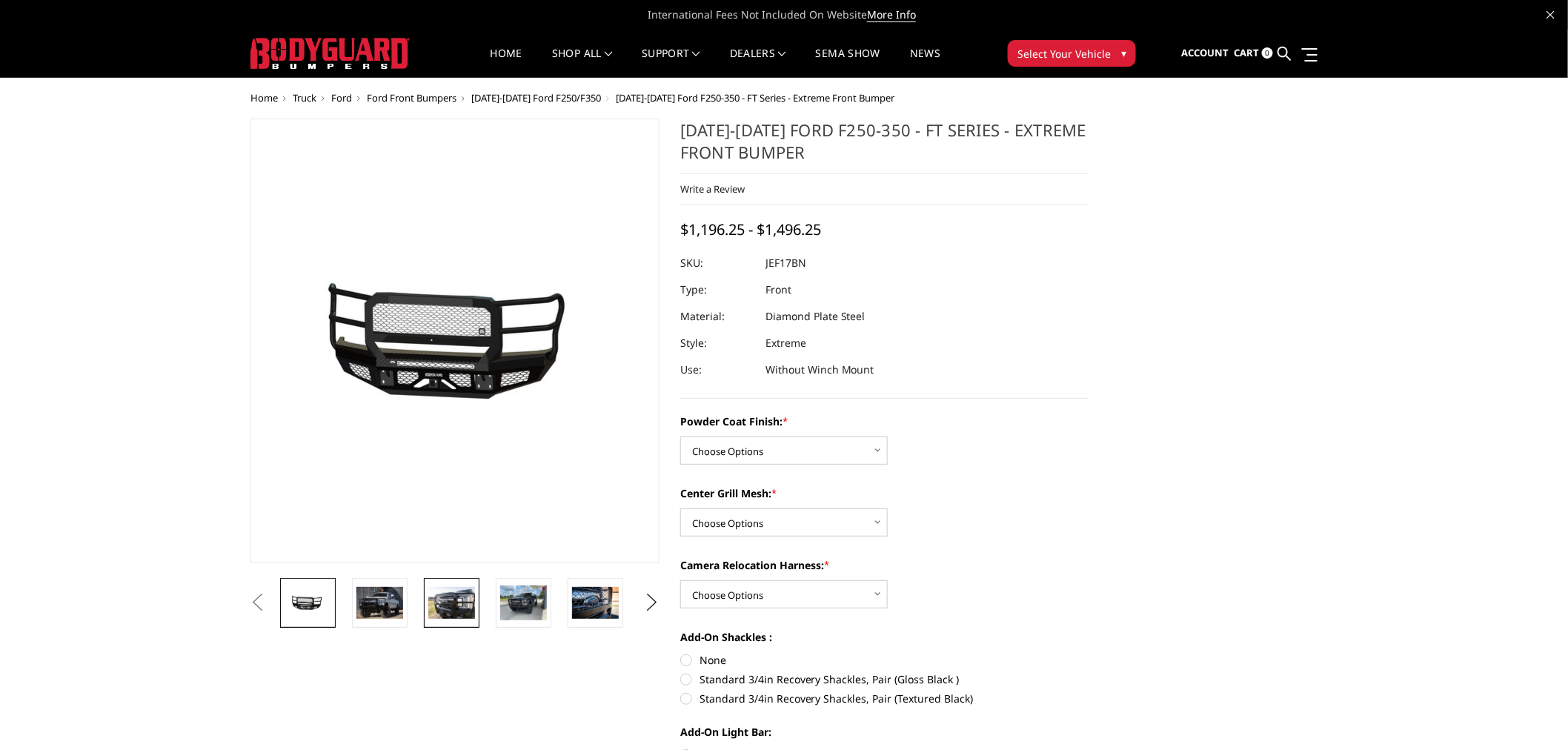
click at [472, 610] on img at bounding box center [451, 603] width 47 height 31
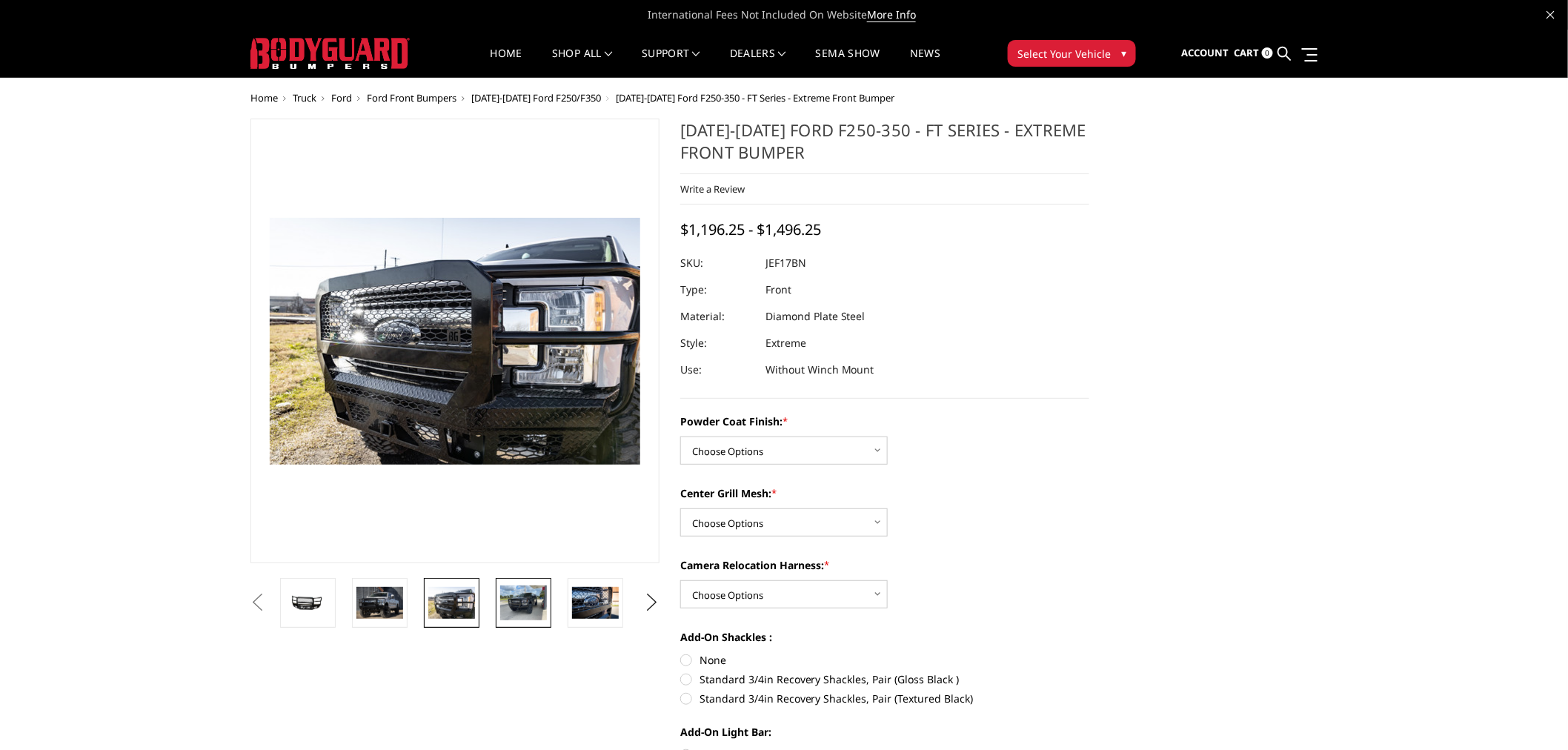
click at [523, 598] on img at bounding box center [523, 603] width 47 height 35
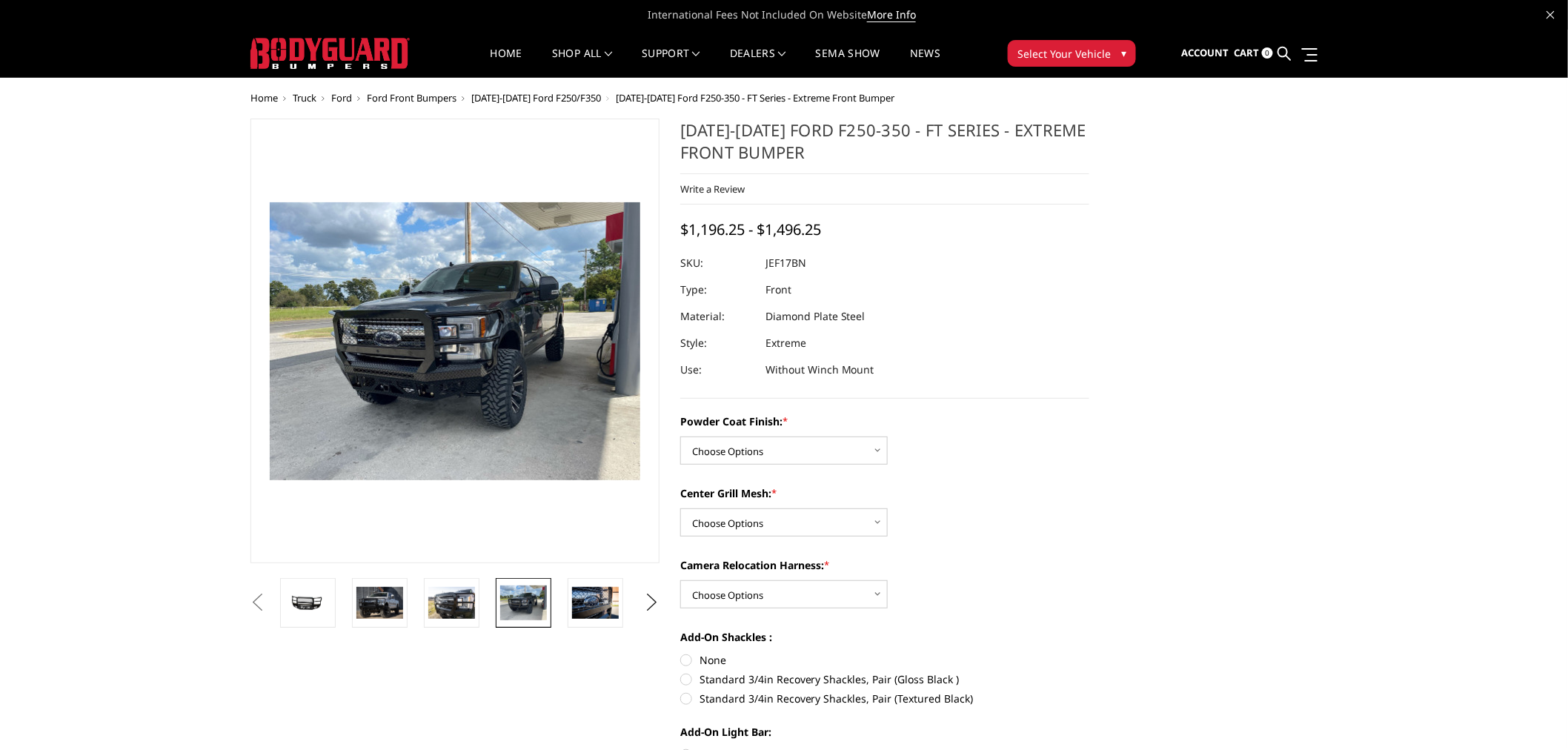
drag, startPoint x: 594, startPoint y: 599, endPoint x: 509, endPoint y: 614, distance: 86.3
click at [588, 600] on img at bounding box center [595, 603] width 47 height 31
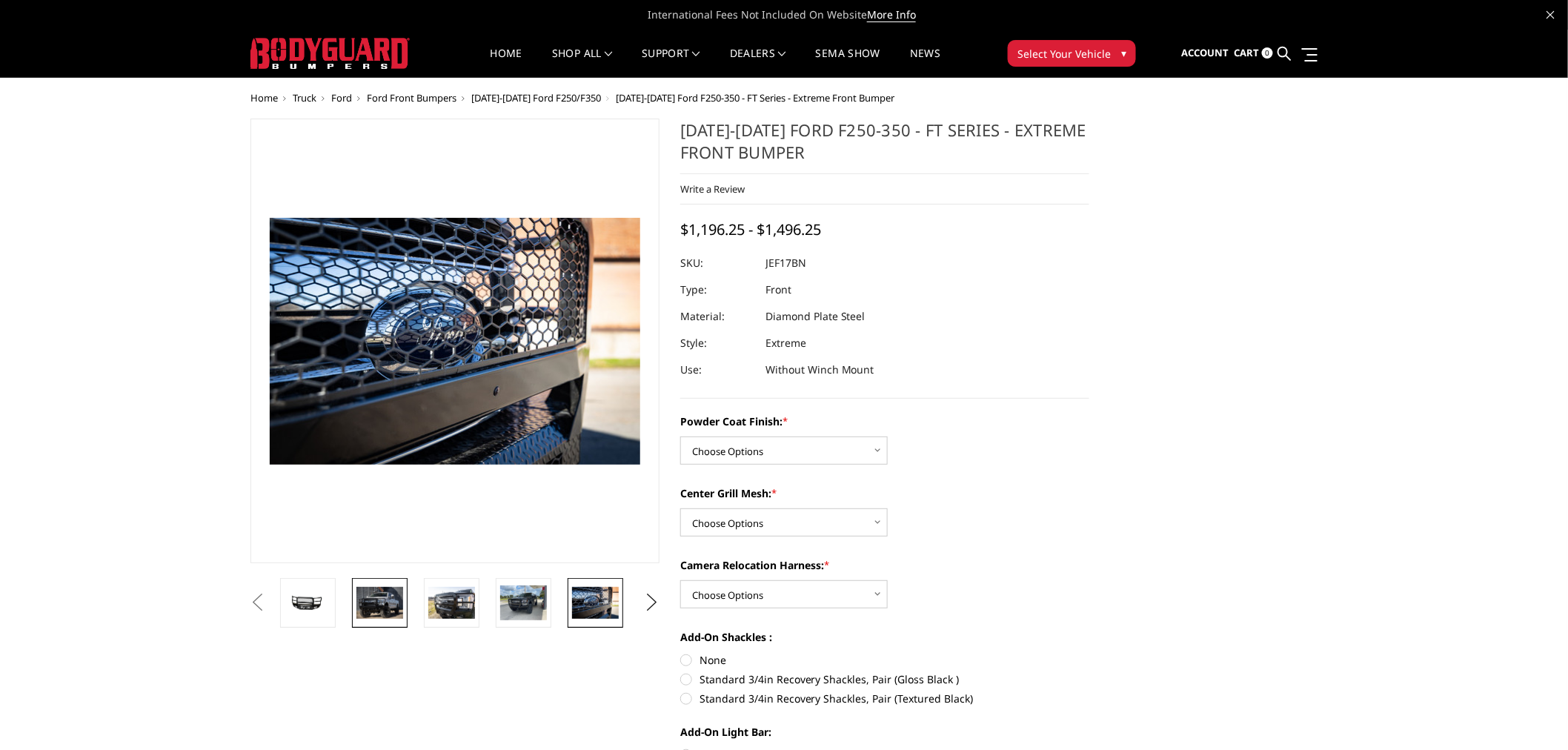
click at [383, 594] on img at bounding box center [380, 603] width 47 height 31
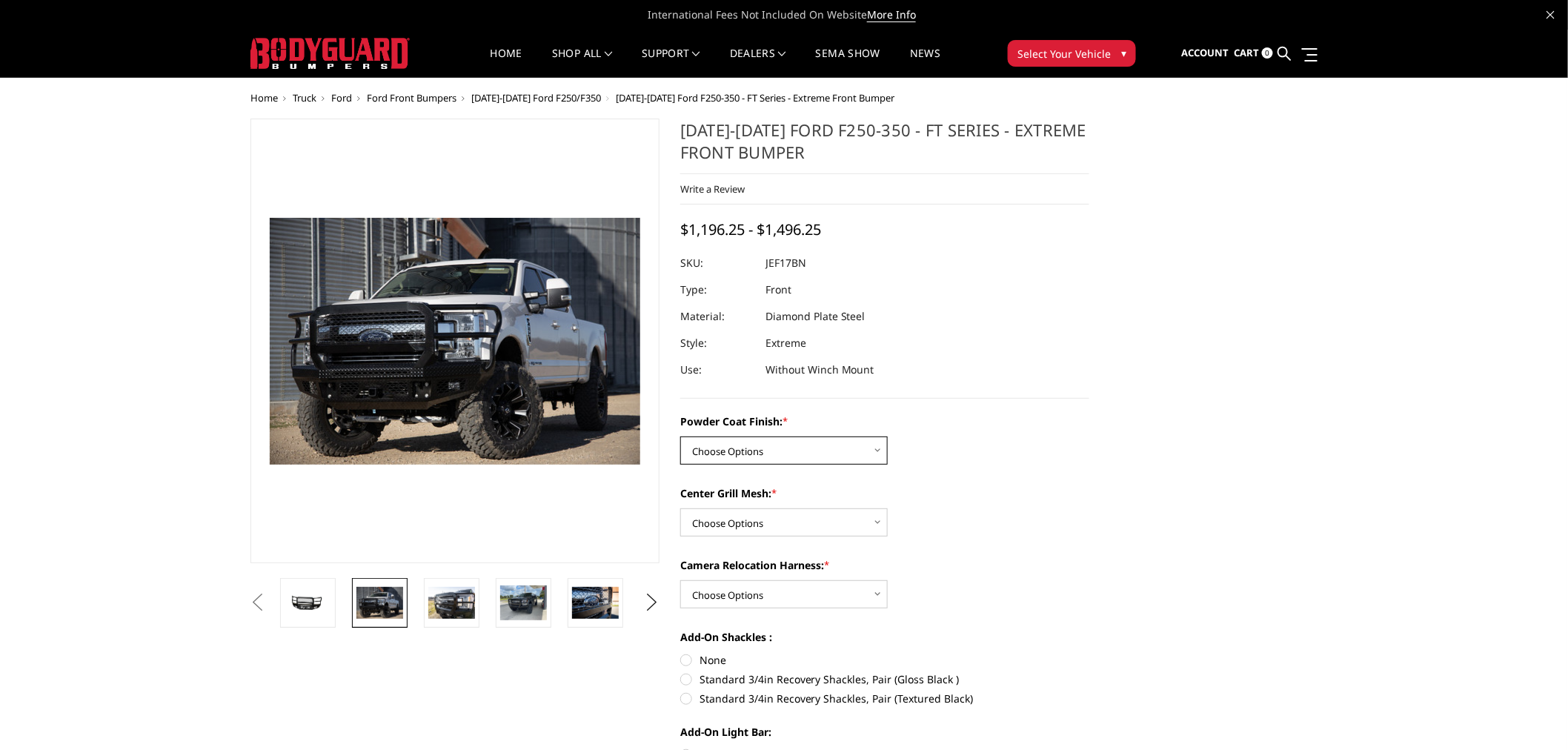
click at [791, 453] on select "Choose Options Bare Metal Gloss Black Powder Coat Textured Black Powder Coat" at bounding box center [784, 451] width 208 height 28
select select "3223"
click at [681, 436] on select "Choose Options Bare Metal Gloss Black Powder Coat Textured Black Powder Coat" at bounding box center [784, 451] width 208 height 28
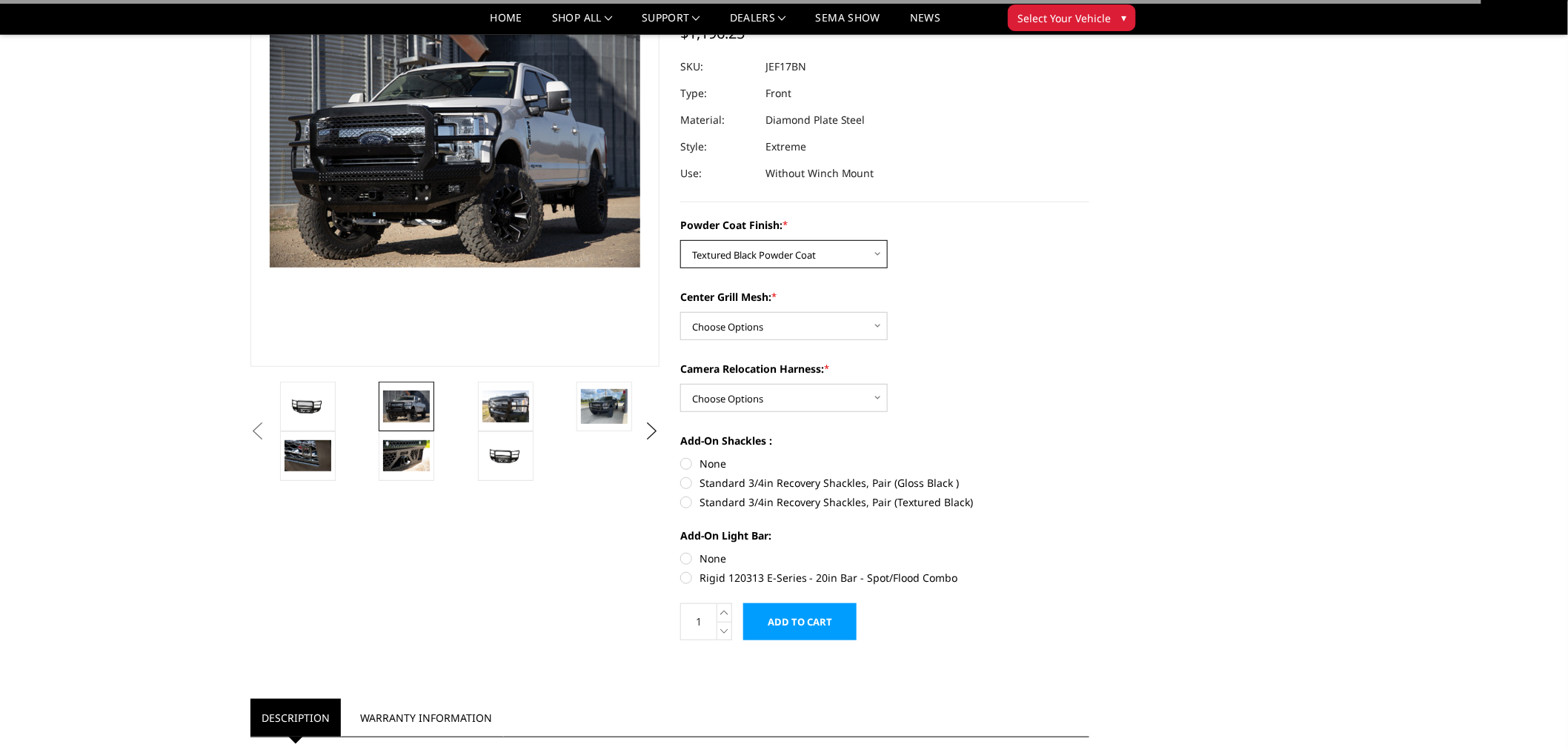
scroll to position [165, 0]
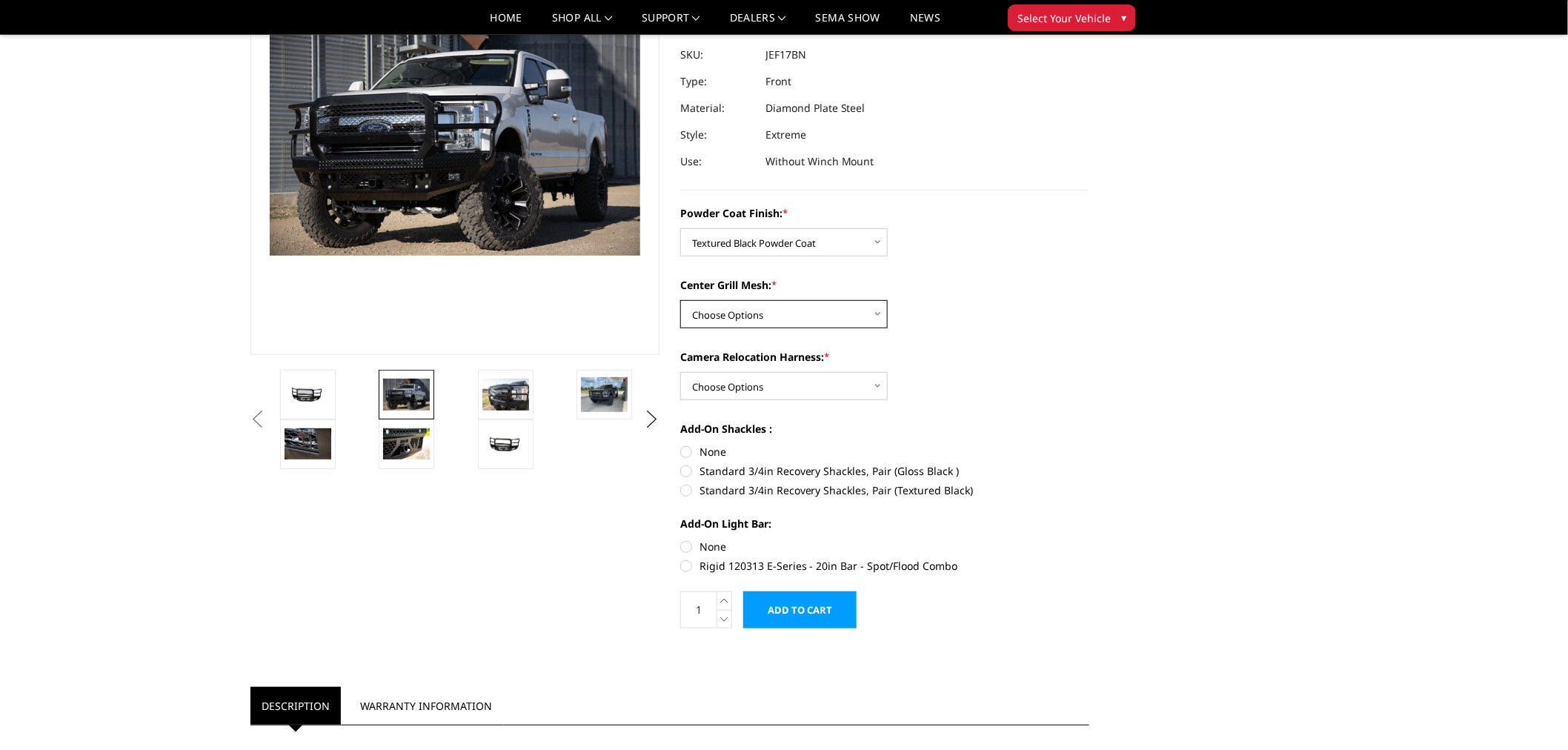
click at [742, 311] on select "Choose Options WITH Expanded Metal in Center Grill WITHOUT Expanded Metal in Ce…" at bounding box center [784, 314] width 208 height 28
select select "3224"
click at [681, 300] on select "Choose Options WITH Expanded Metal in Center Grill WITHOUT Expanded Metal in Ce…" at bounding box center [784, 314] width 208 height 28
click at [793, 376] on select "Choose Options WITH Camera Relocation Harness WITHOUT Camera Relocation Harness" at bounding box center [784, 387] width 208 height 28
select select "3226"
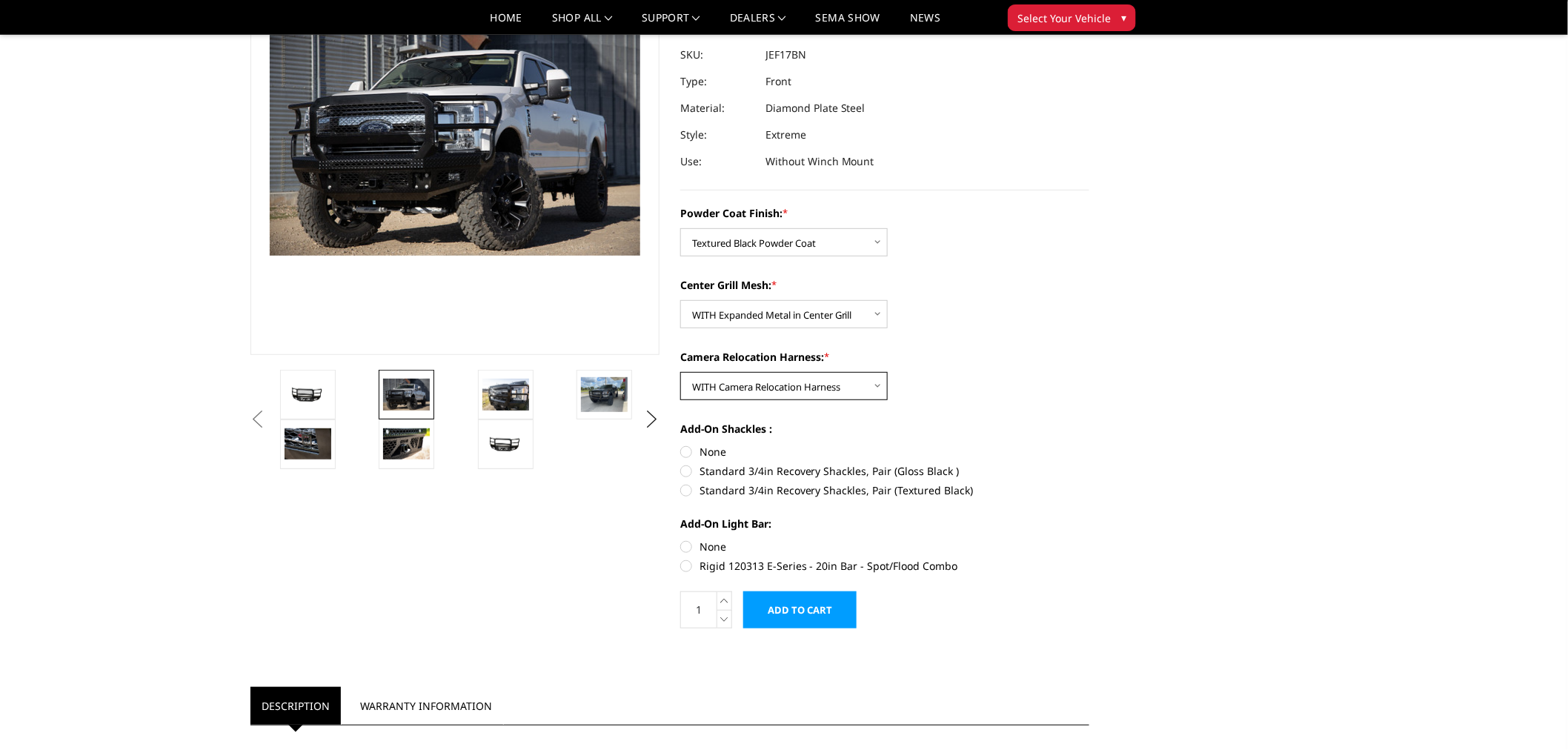
click at [681, 372] on select "Choose Options WITH Camera Relocation Harness WITHOUT Camera Relocation Harness" at bounding box center [784, 387] width 208 height 28
click at [812, 490] on label "Standard 3/4in Recovery Shackles, Pair (Textured Black)" at bounding box center [885, 490] width 409 height 16
click at [1089, 464] on input "Standard 3/4in Recovery Shackles, Pair (Textured Black)" at bounding box center [1089, 463] width 1 height 1
radio input "true"
click at [710, 541] on label "None" at bounding box center [885, 546] width 409 height 16
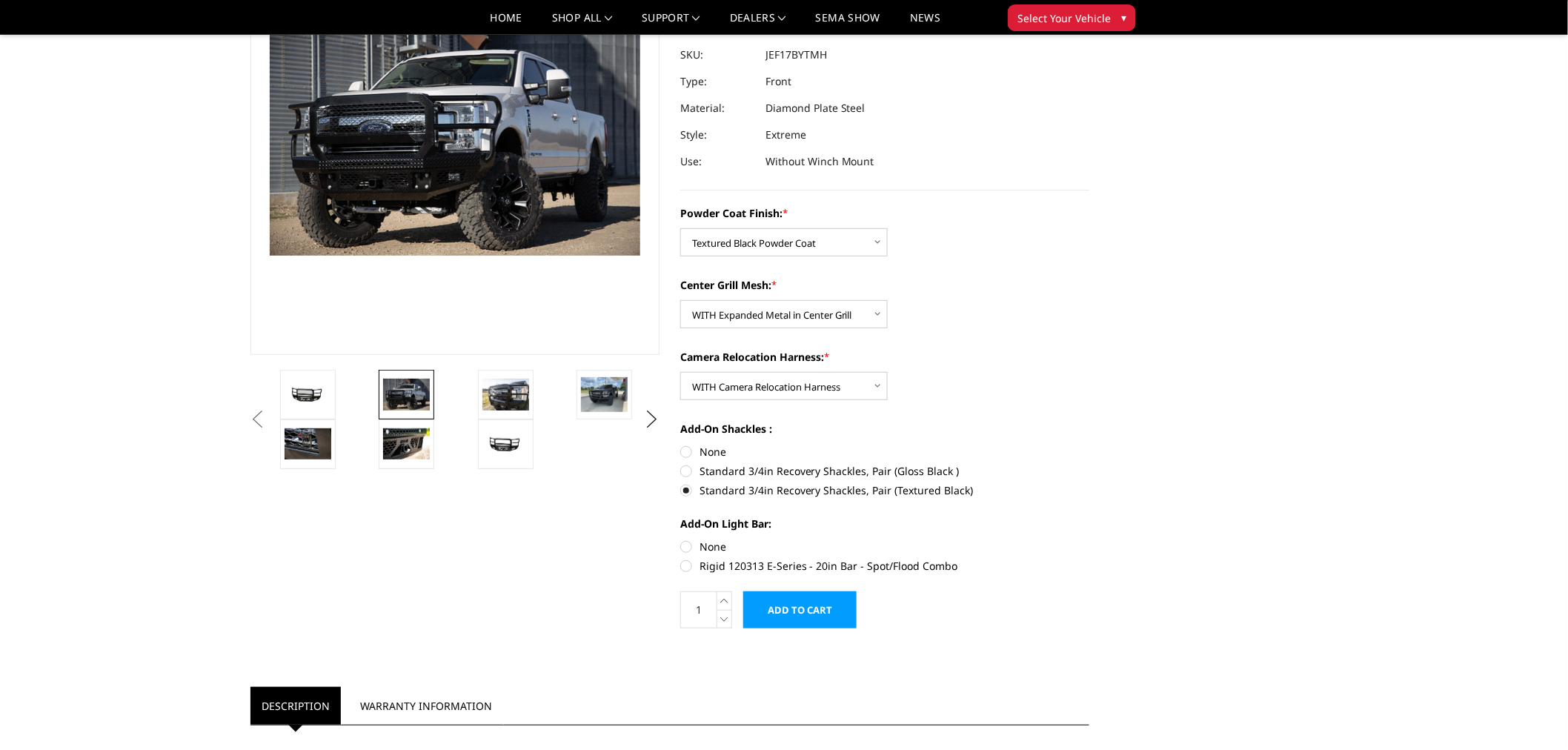
click at [681, 539] on input "None" at bounding box center [681, 538] width 1 height 1
radio input "true"
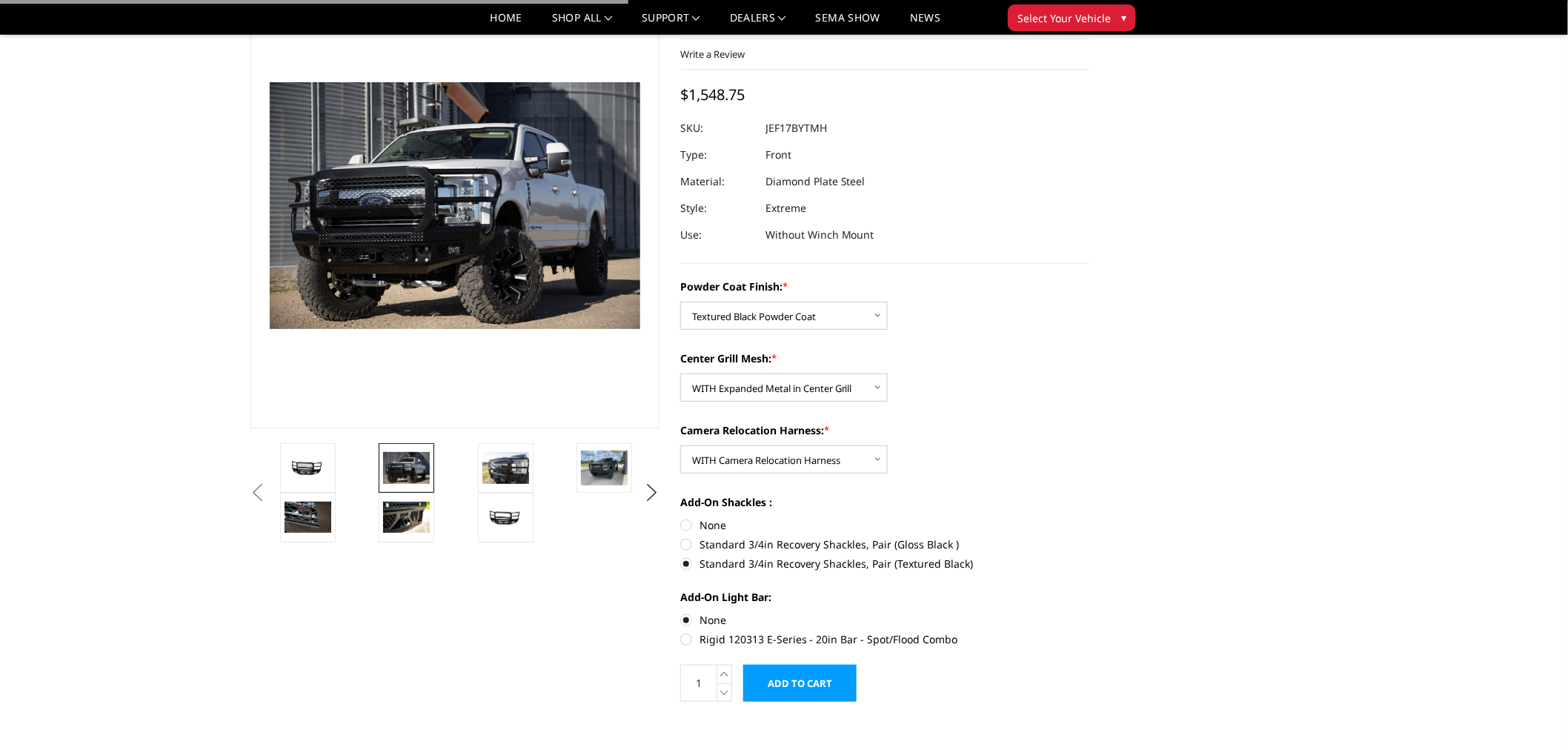
scroll to position [0, 0]
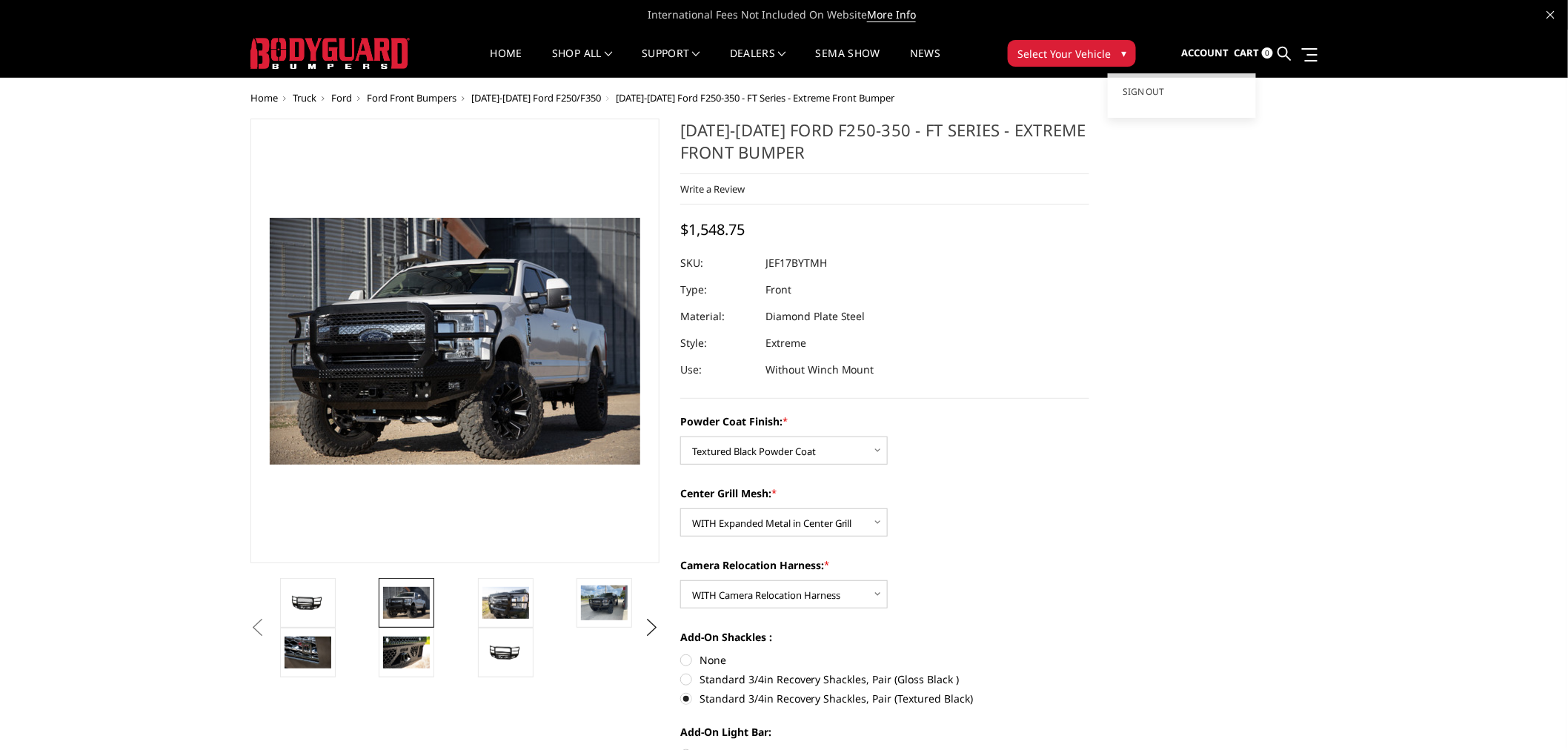
click at [1202, 53] on span "Account" at bounding box center [1205, 53] width 48 height 13
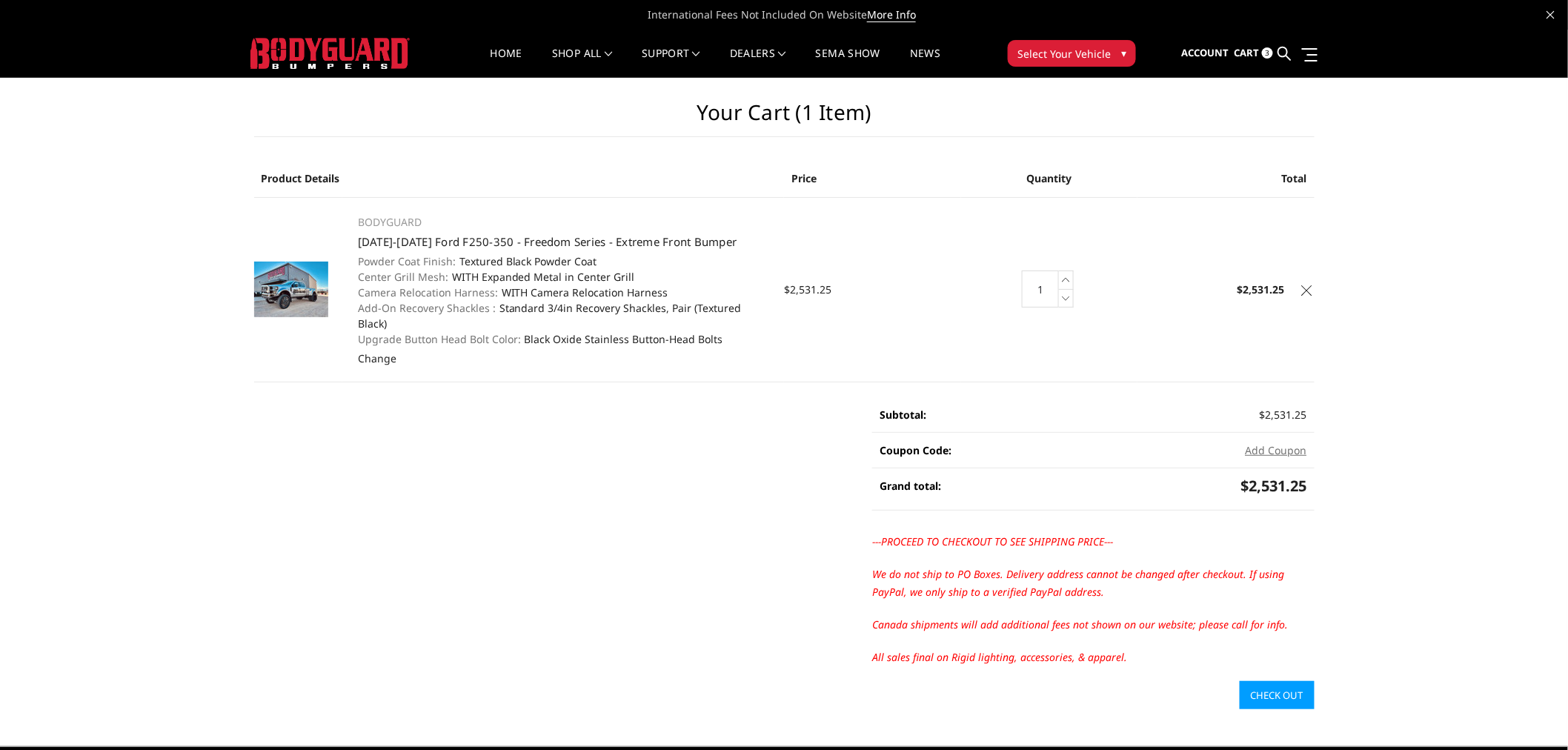
click at [1242, 50] on span "Cart" at bounding box center [1247, 53] width 25 height 13
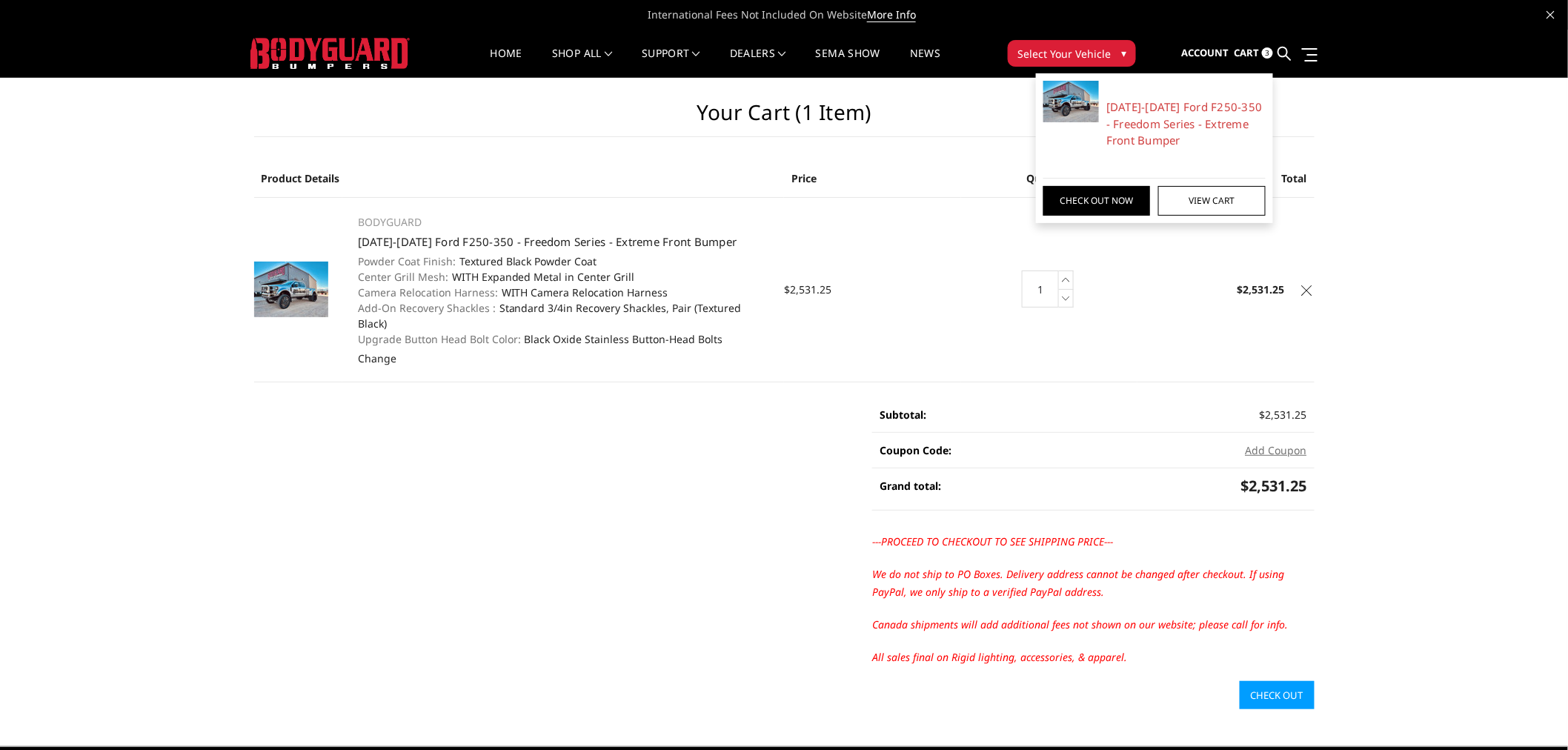
drag, startPoint x: 1379, startPoint y: 265, endPoint x: 1313, endPoint y: 469, distance: 214.4
click at [1378, 265] on div "Your Cart (1 item) Product Details Price Quantity Total BODYGUARD [DATE]-[DATE]…" at bounding box center [784, 393] width 1568 height 632
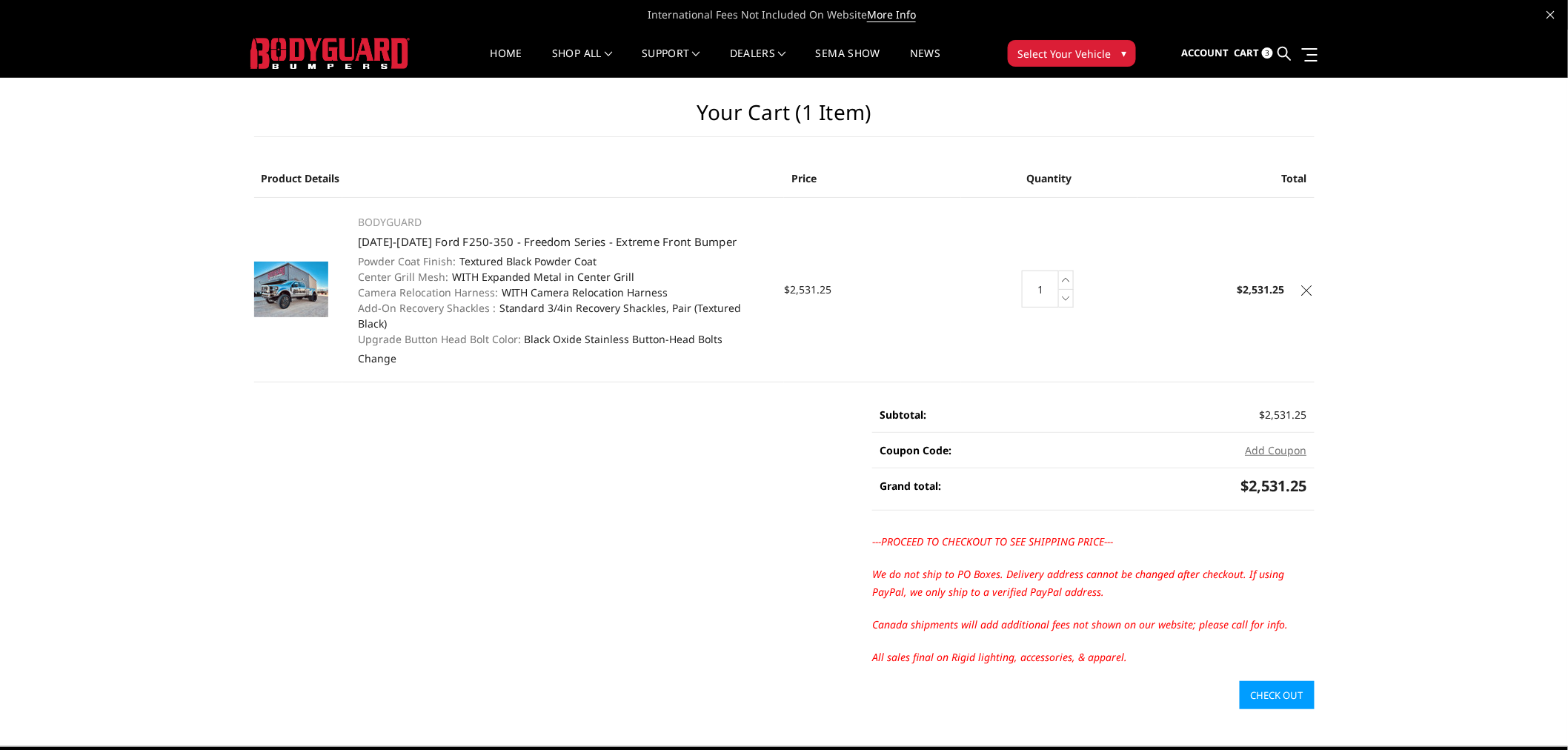
click at [1284, 681] on link "Check out" at bounding box center [1277, 696] width 75 height 28
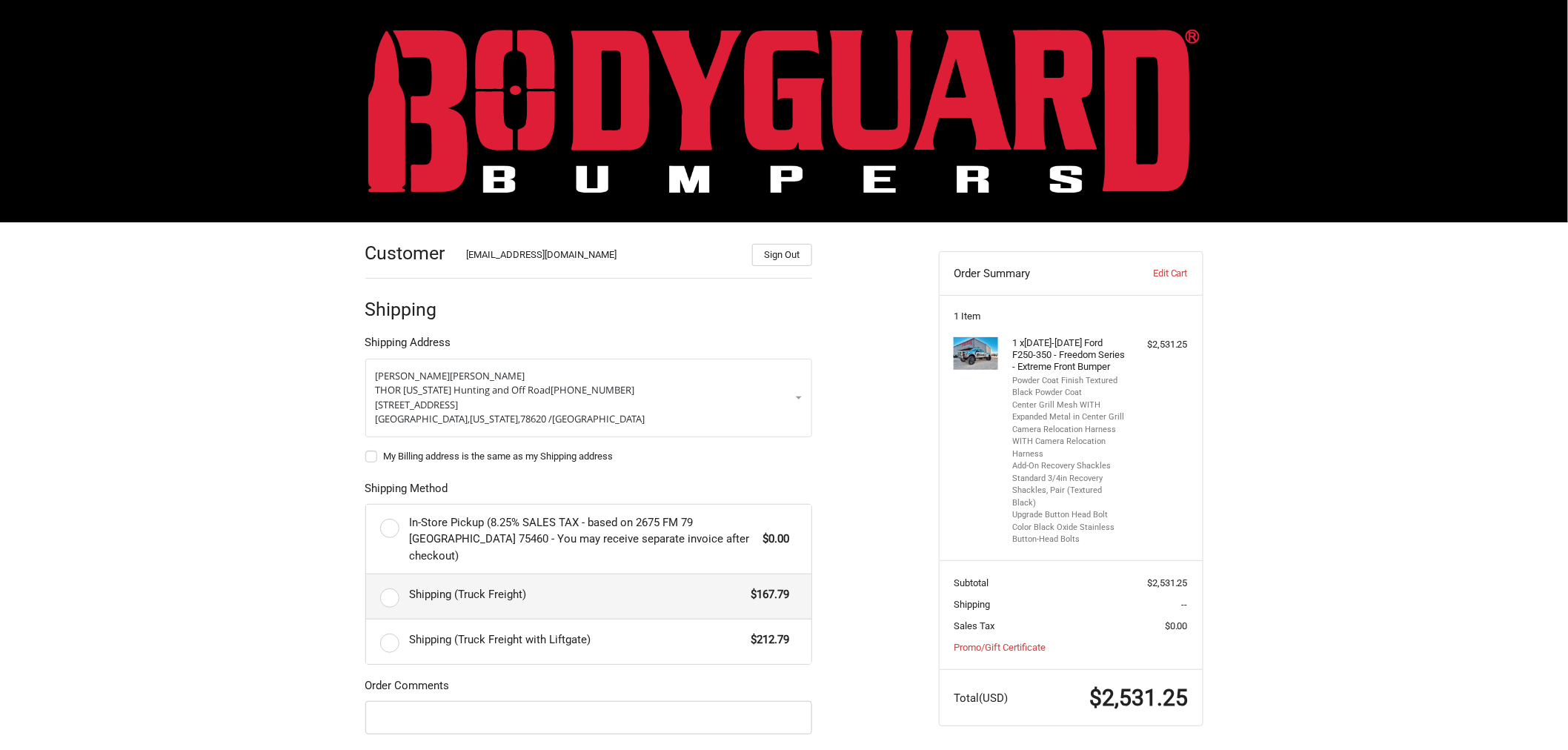
click at [457, 586] on span "Shipping (Truck Freight)" at bounding box center [576, 594] width 335 height 17
click at [367, 575] on input "Shipping (Truck Freight) $167.79" at bounding box center [366, 574] width 1 height 1
radio input "true"
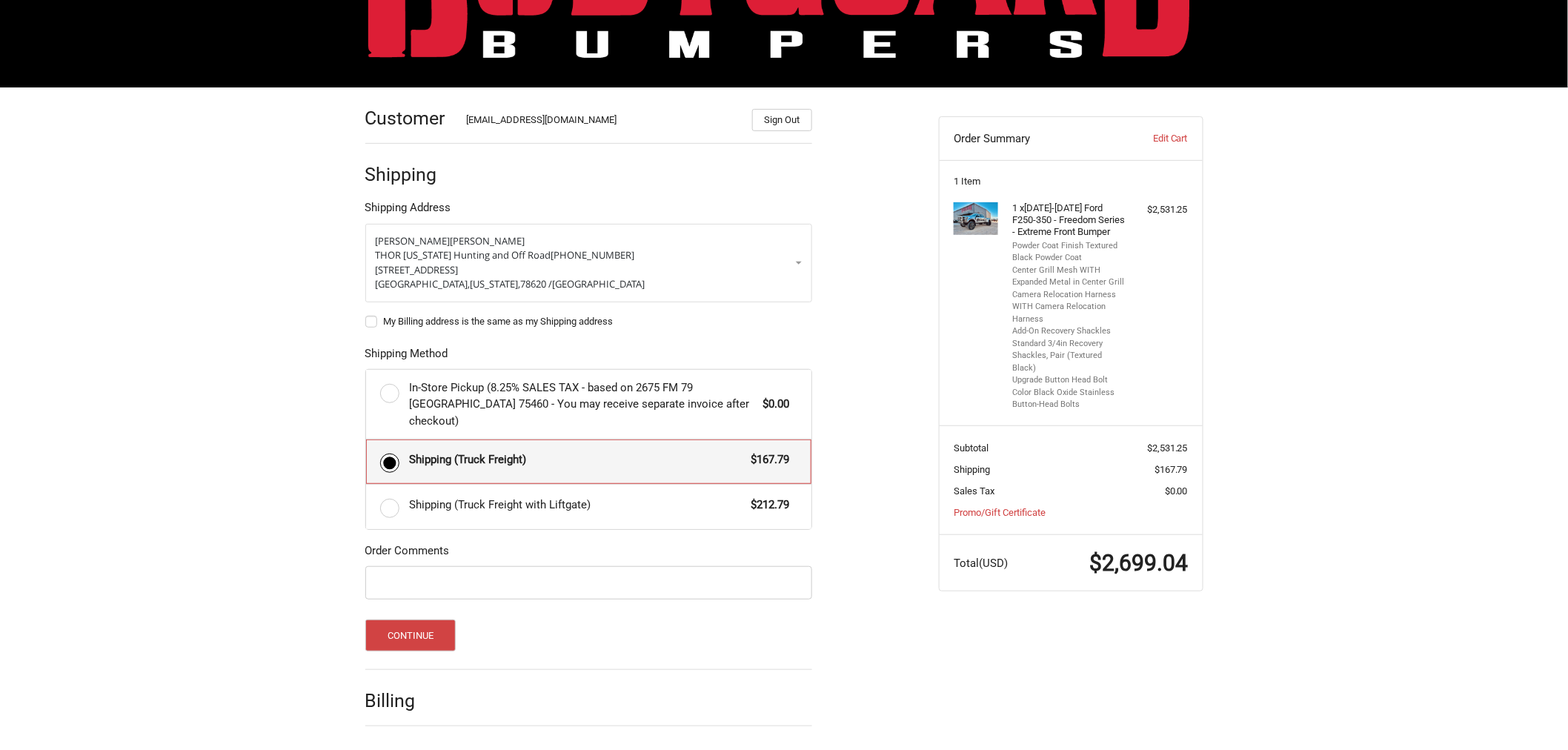
scroll to position [166, 0]
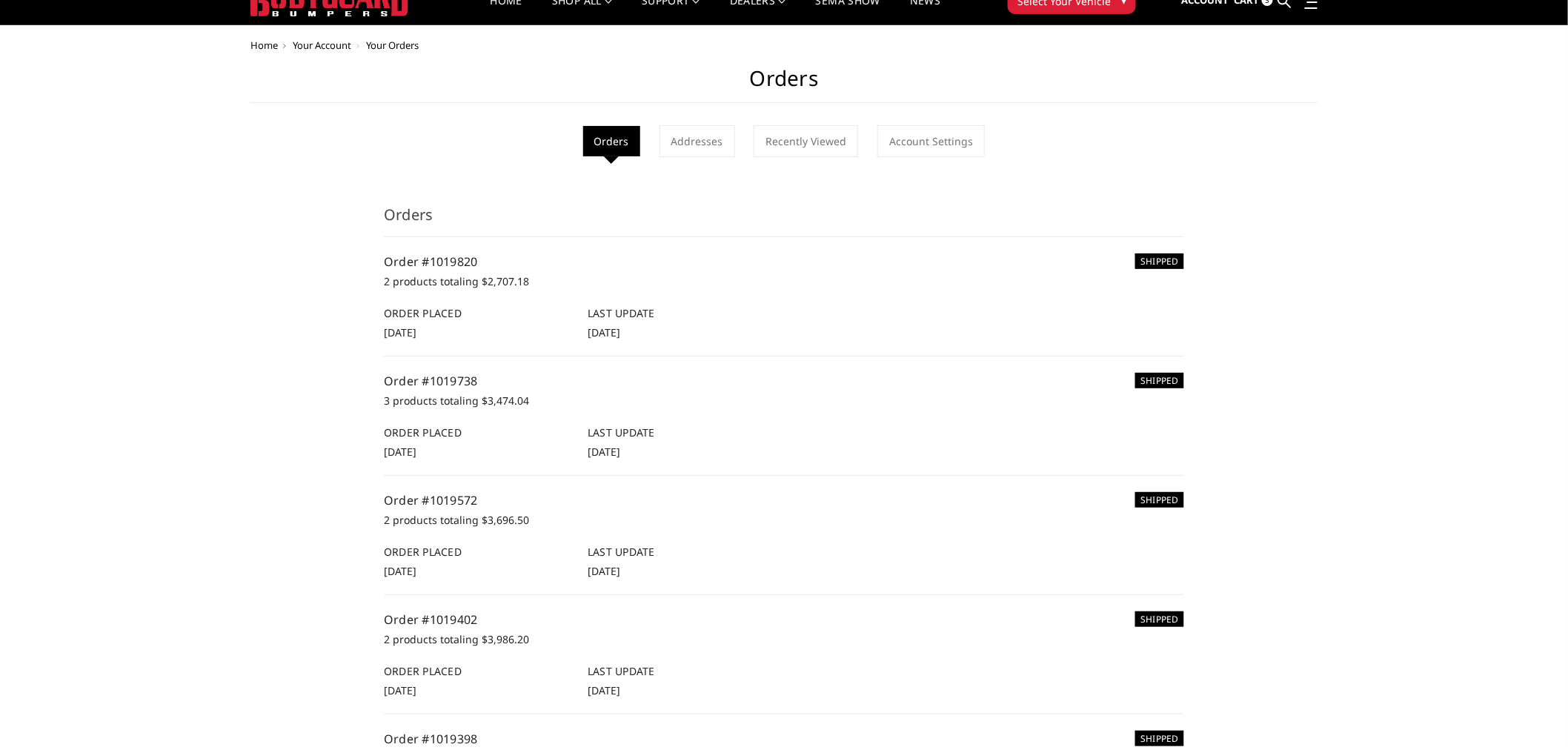
scroll to position [82, 0]
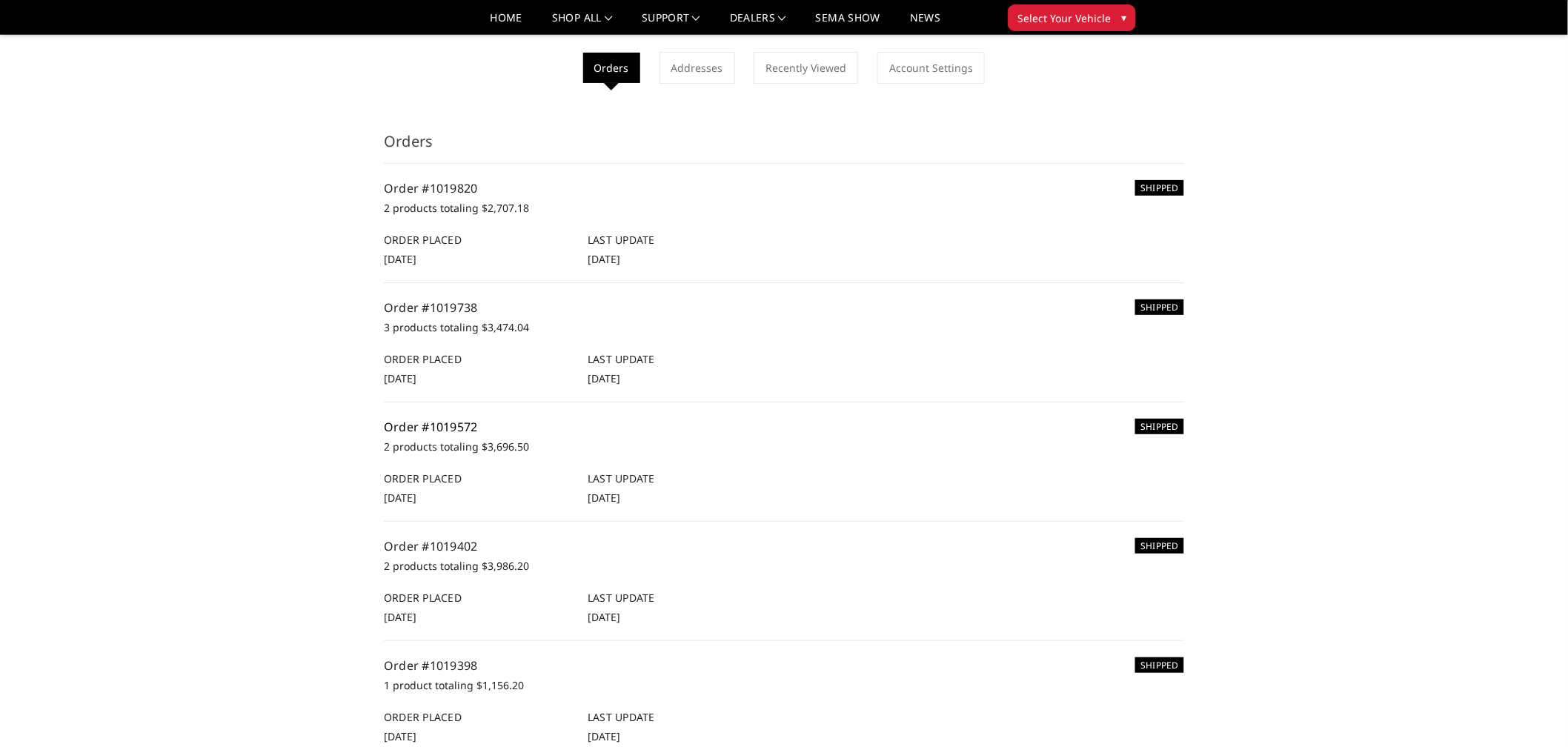
click at [463, 425] on link "Order #1019572" at bounding box center [430, 427] width 94 height 16
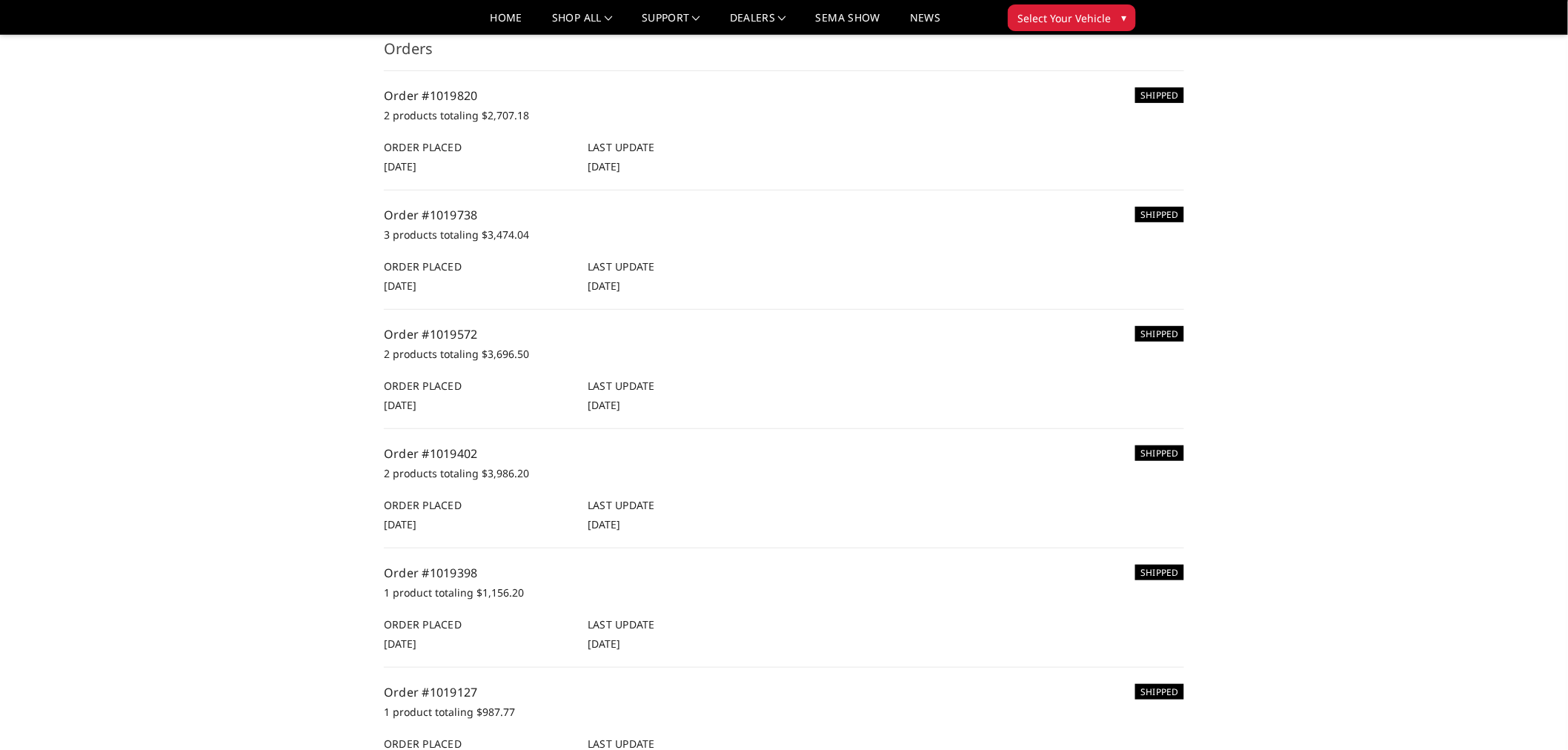
scroll to position [82, 0]
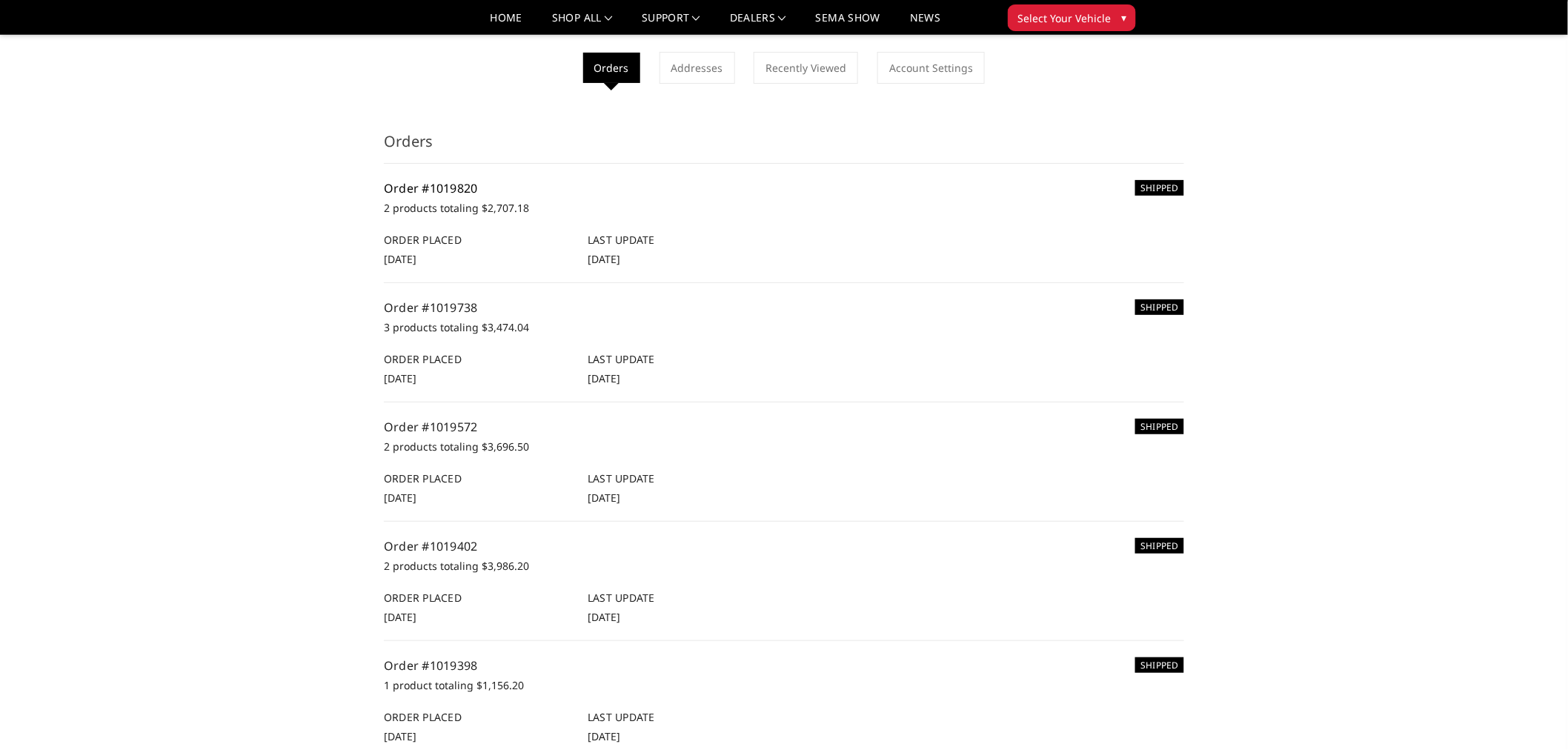
click at [415, 188] on link "Order #1019820" at bounding box center [430, 188] width 94 height 16
